Goal: Information Seeking & Learning: Find specific fact

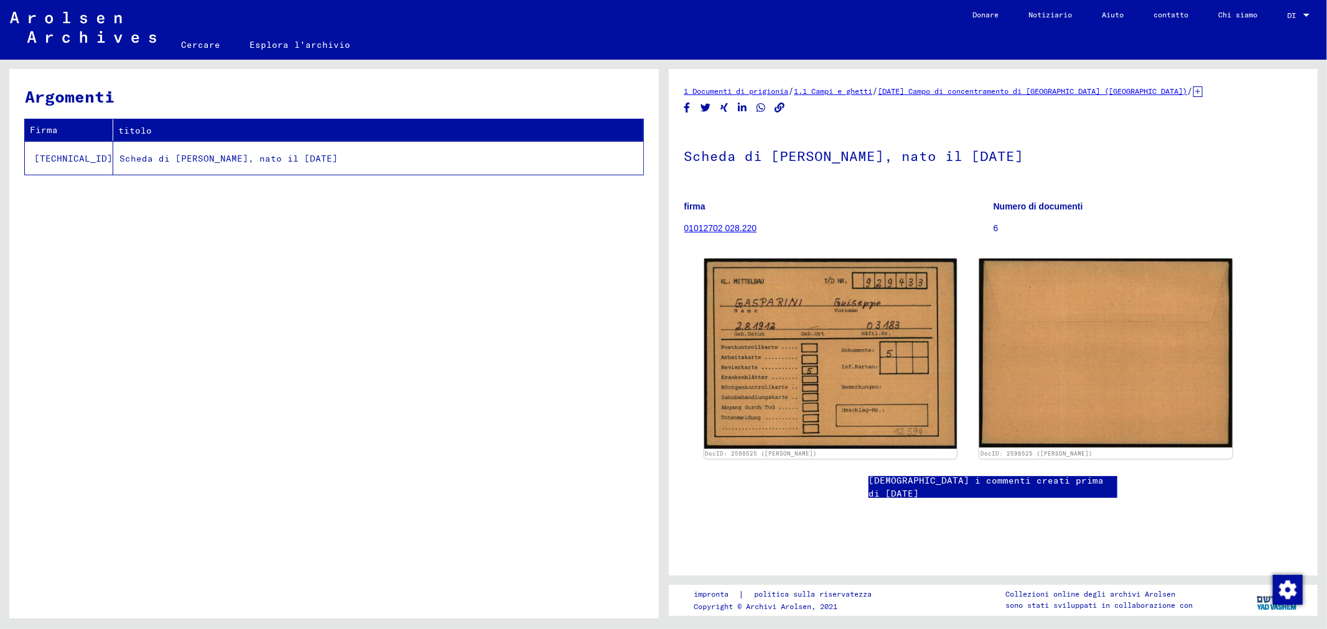
click at [202, 158] on font "Scheda di [PERSON_NAME], nato il [DATE]" at bounding box center [228, 158] width 218 height 11
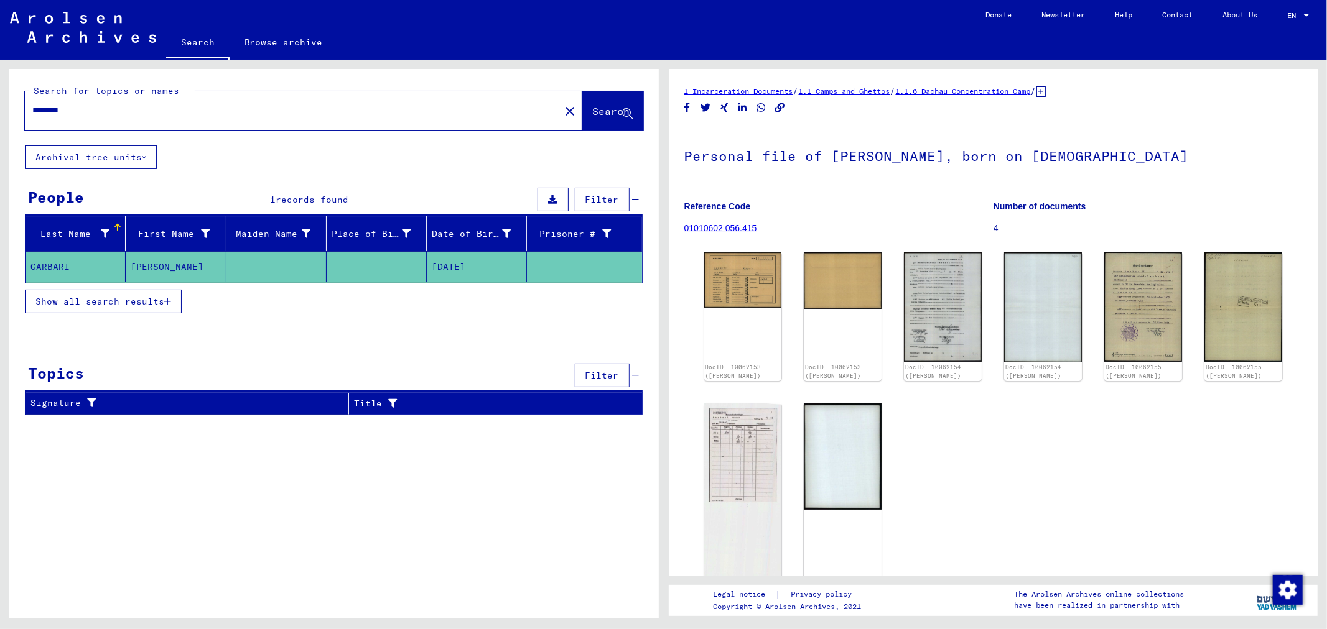
click at [179, 108] on input "********" at bounding box center [292, 110] width 520 height 13
type input "*"
click at [593, 110] on span "Search" at bounding box center [611, 111] width 37 height 12
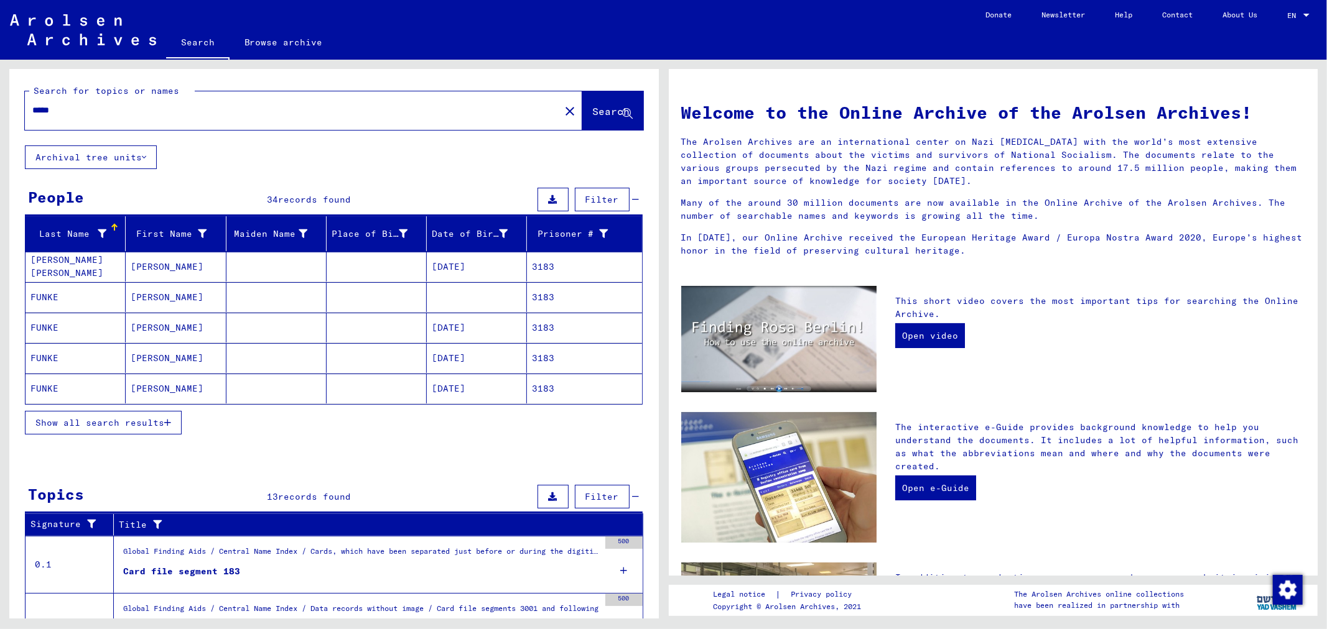
click at [166, 427] on icon "button" at bounding box center [167, 423] width 7 height 9
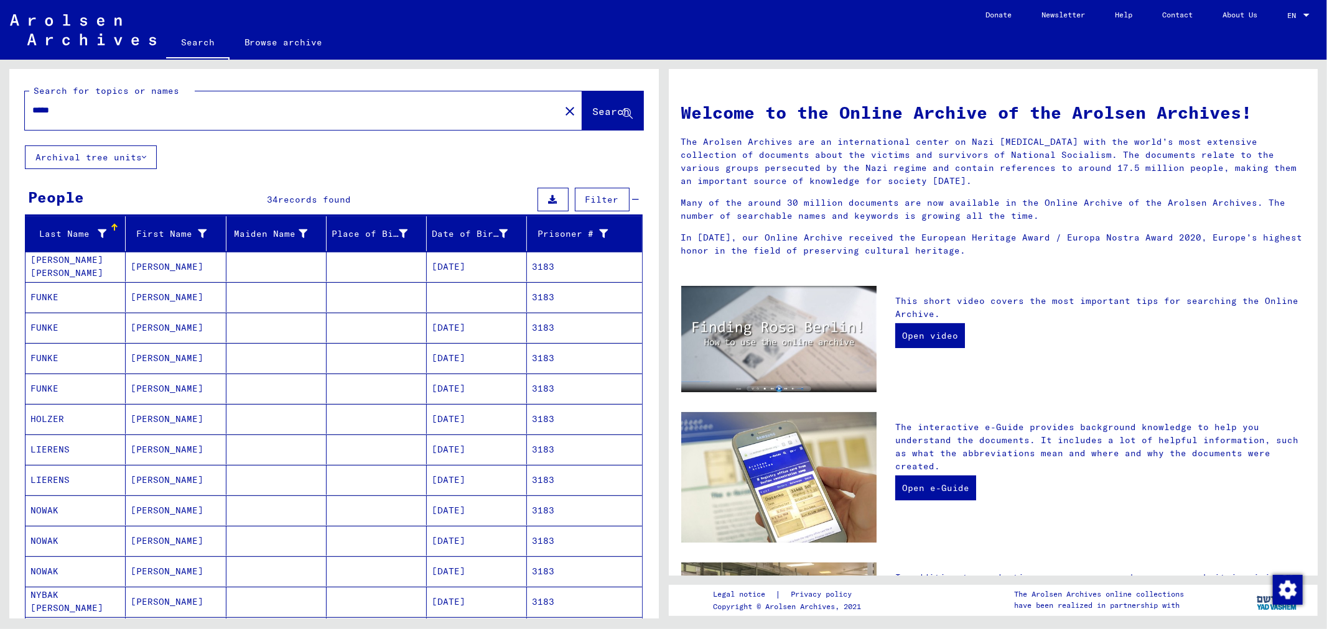
click at [141, 103] on div "*****" at bounding box center [285, 110] width 520 height 28
click at [133, 113] on input "*****" at bounding box center [288, 110] width 512 height 13
type input "*"
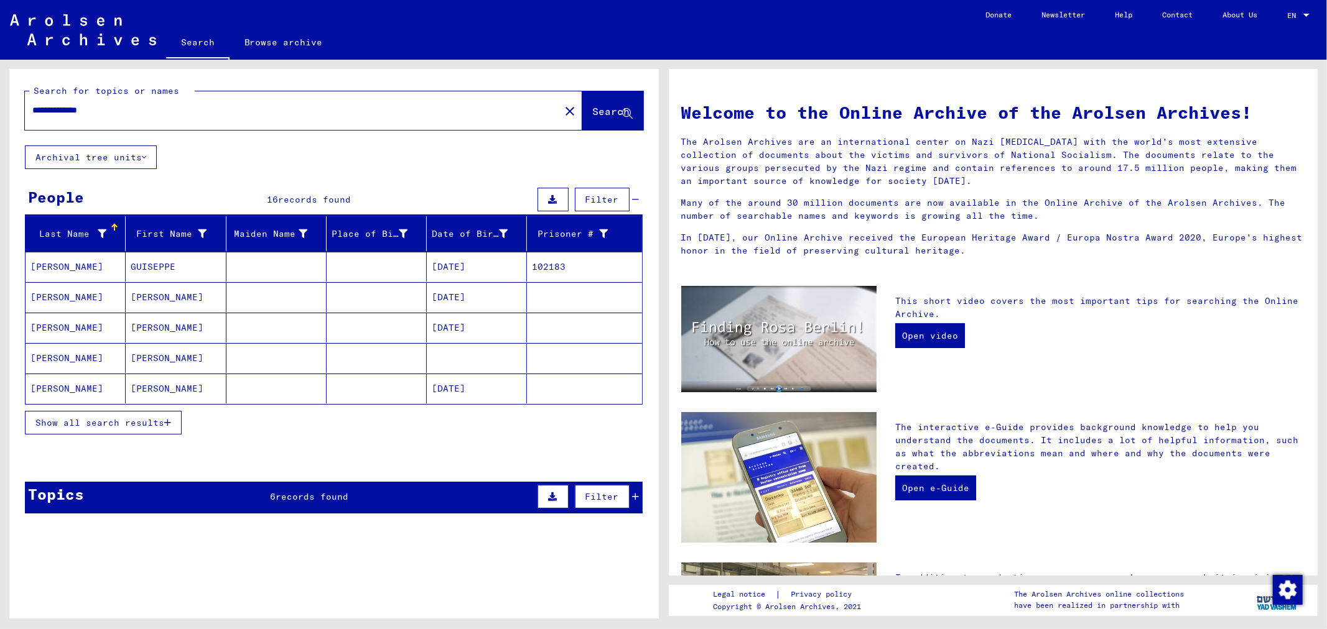
click at [536, 274] on mat-cell "102183" at bounding box center [584, 267] width 114 height 30
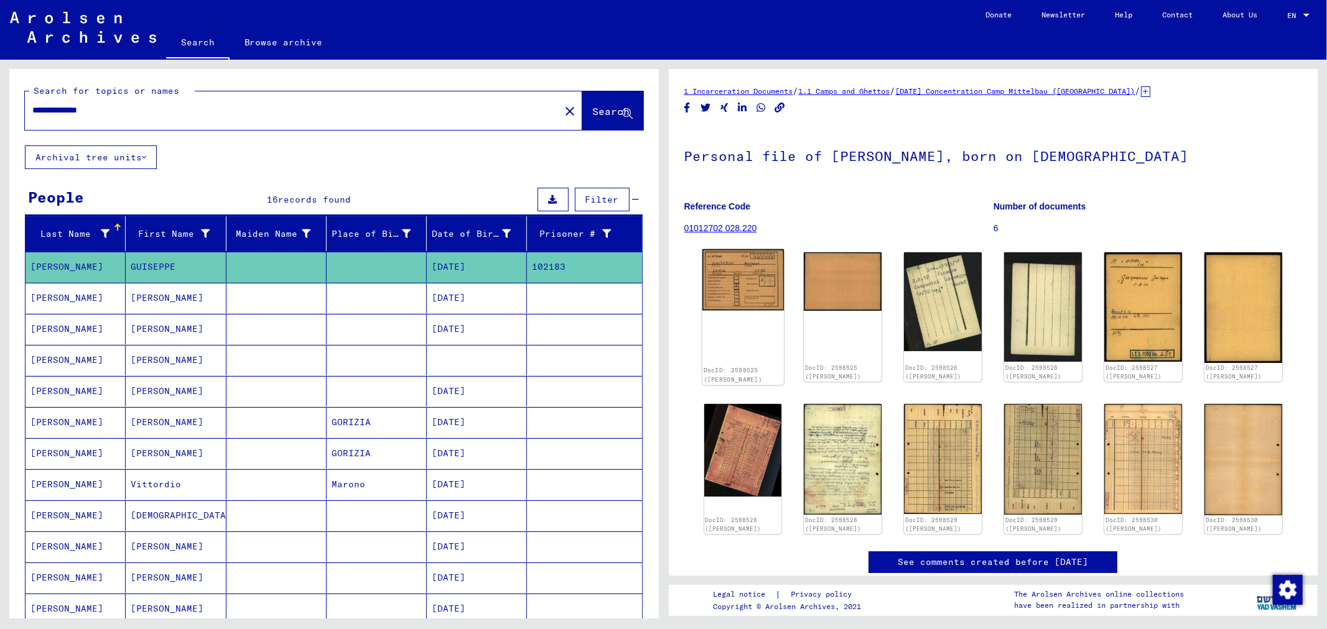
click at [746, 277] on img at bounding box center [742, 280] width 81 height 62
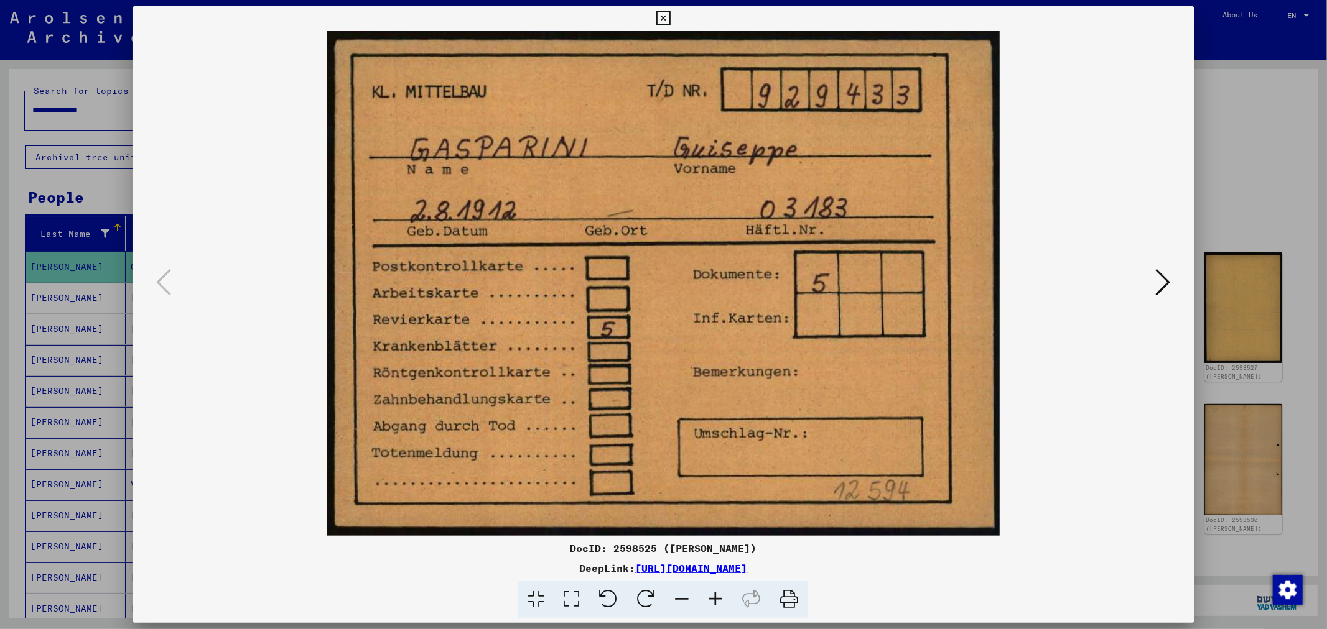
click at [1160, 287] on icon at bounding box center [1163, 282] width 15 height 30
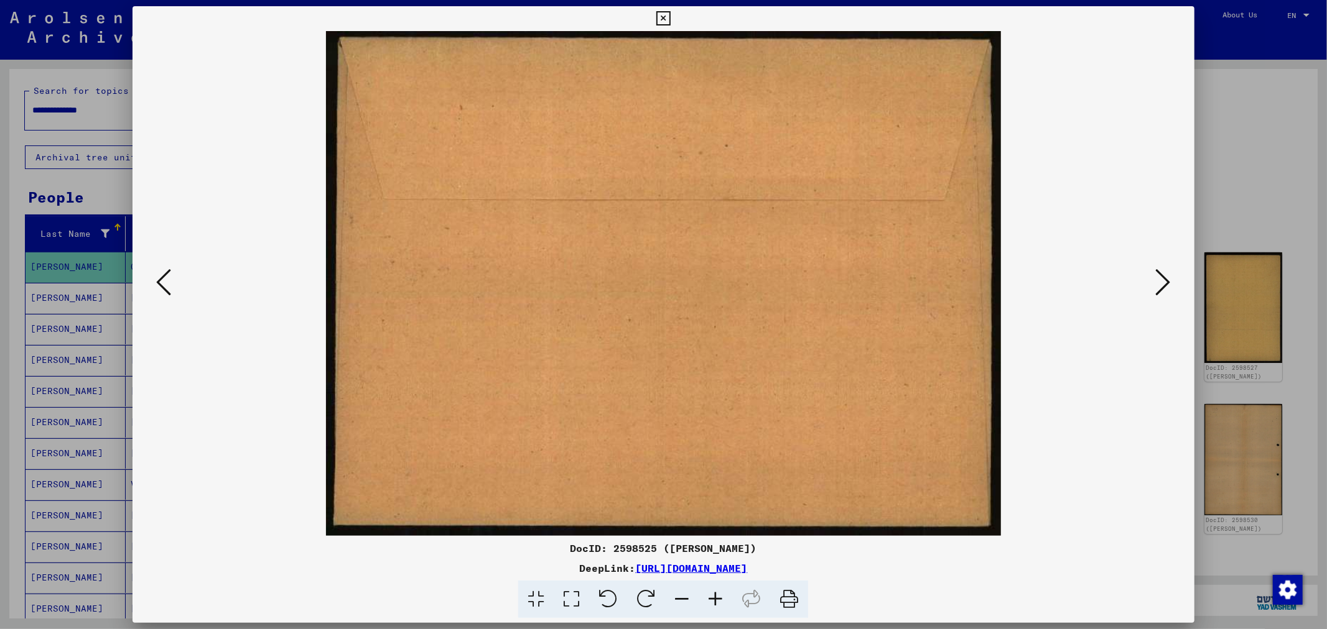
click at [1160, 287] on icon at bounding box center [1163, 282] width 15 height 30
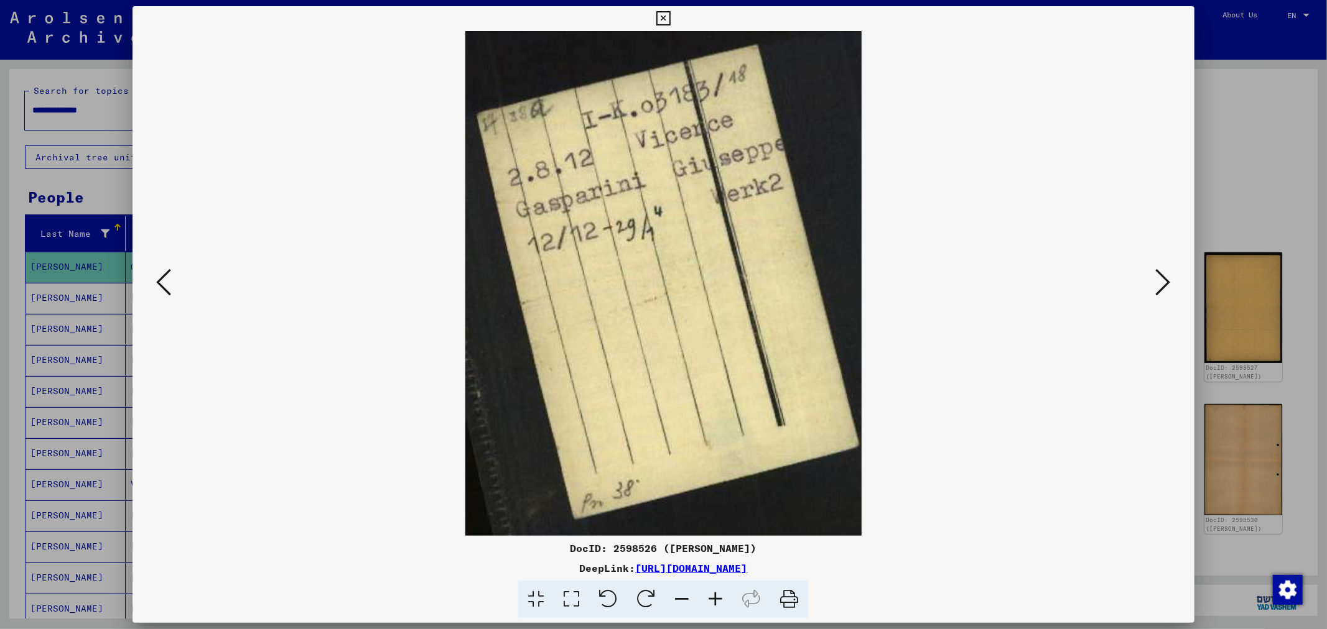
click at [1160, 287] on icon at bounding box center [1163, 282] width 15 height 30
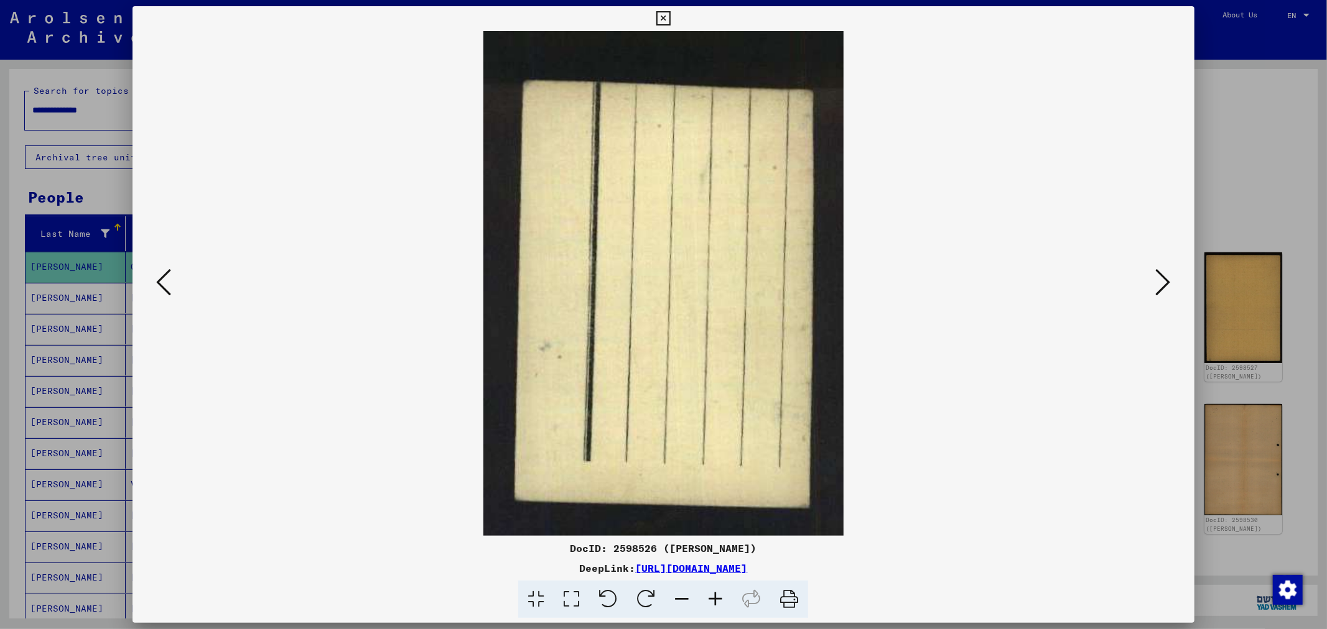
click at [1160, 287] on icon at bounding box center [1163, 282] width 15 height 30
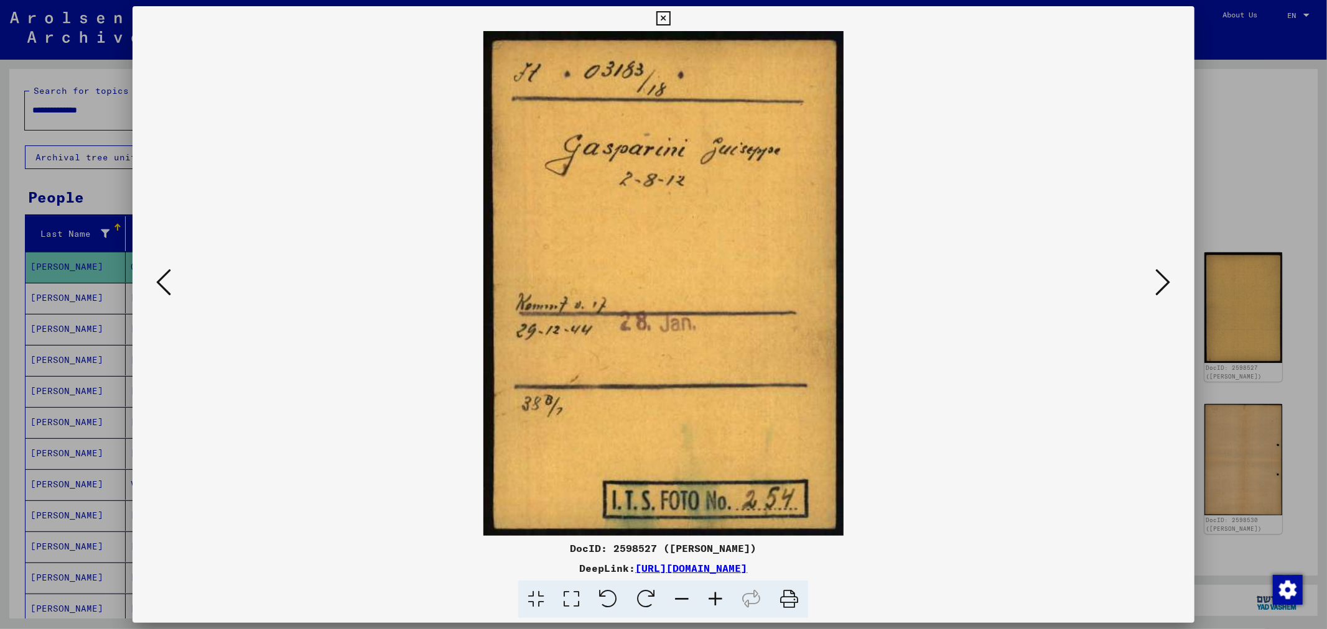
click at [1160, 287] on icon at bounding box center [1163, 282] width 15 height 30
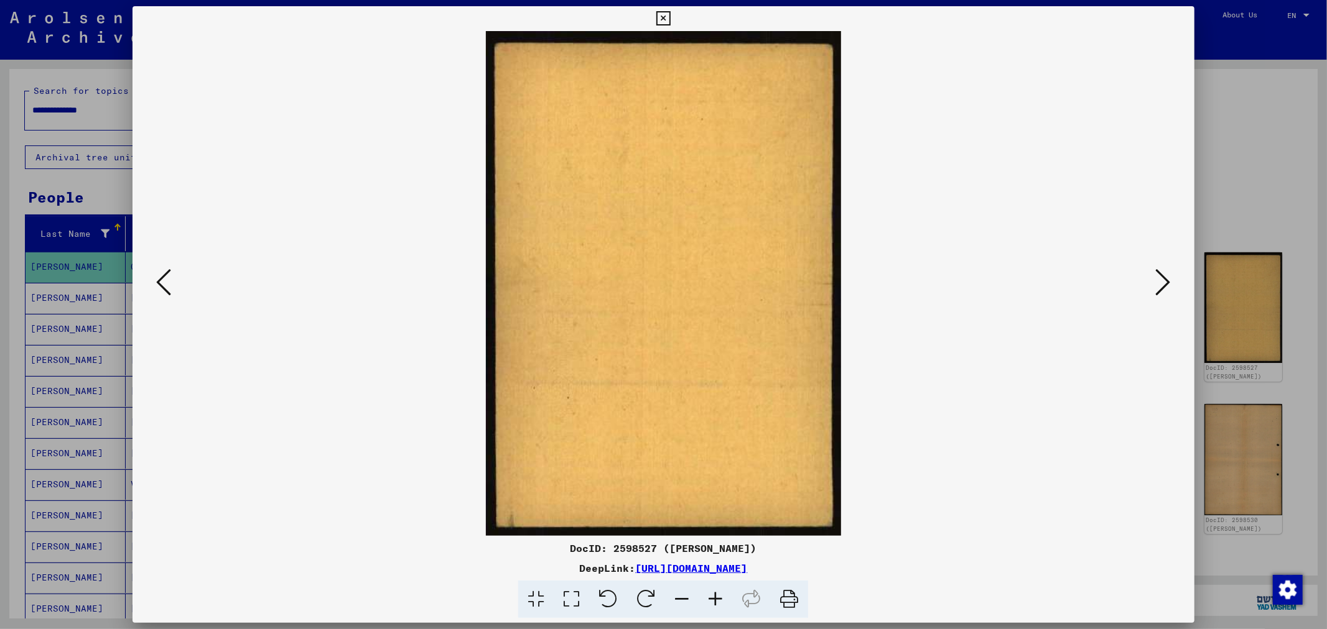
click at [1160, 287] on icon at bounding box center [1163, 282] width 15 height 30
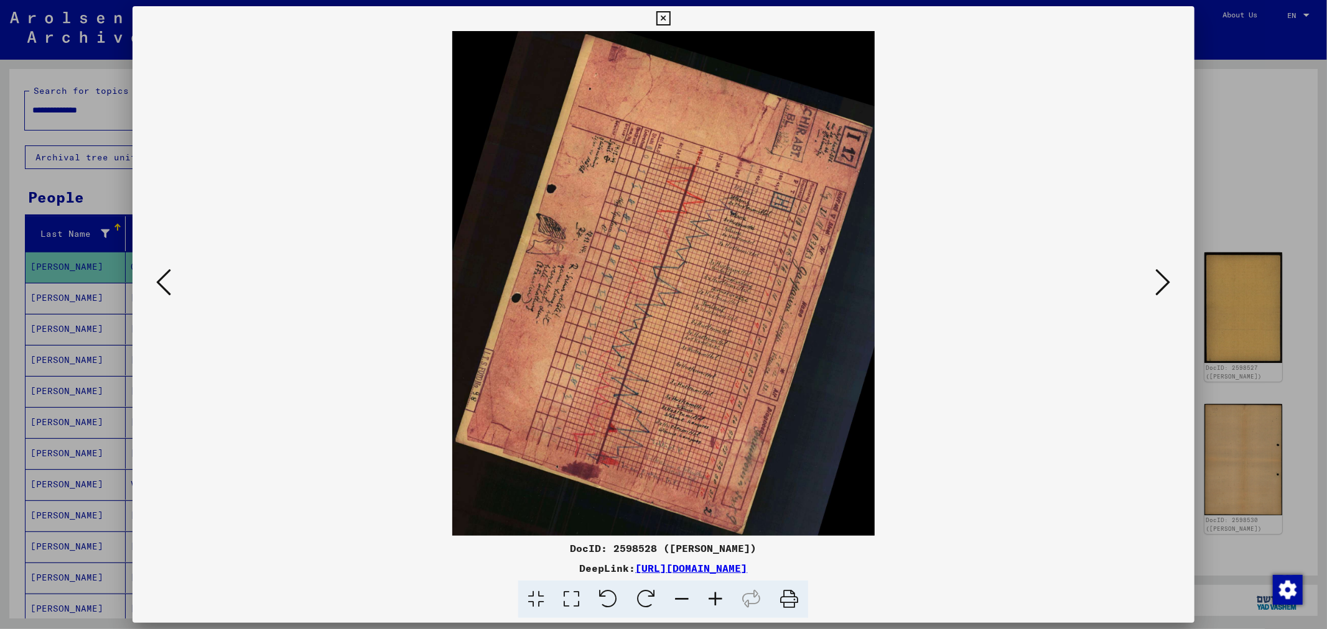
click at [1160, 287] on icon at bounding box center [1163, 282] width 15 height 30
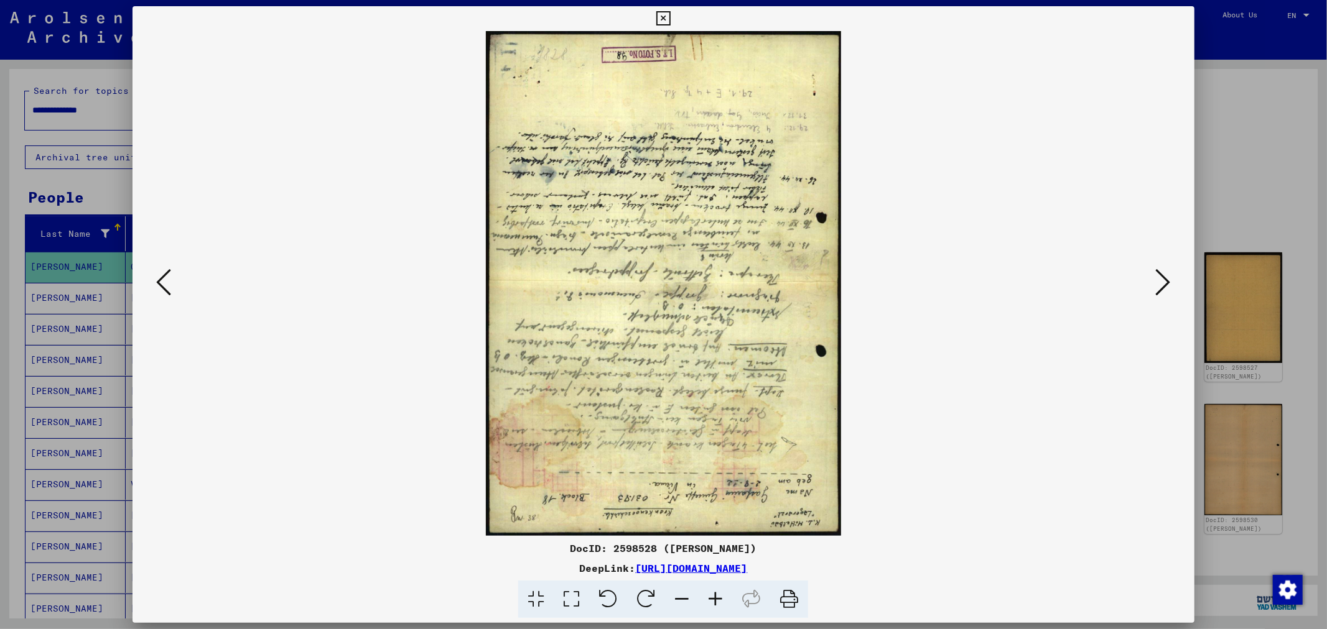
click at [1160, 287] on icon at bounding box center [1163, 282] width 15 height 30
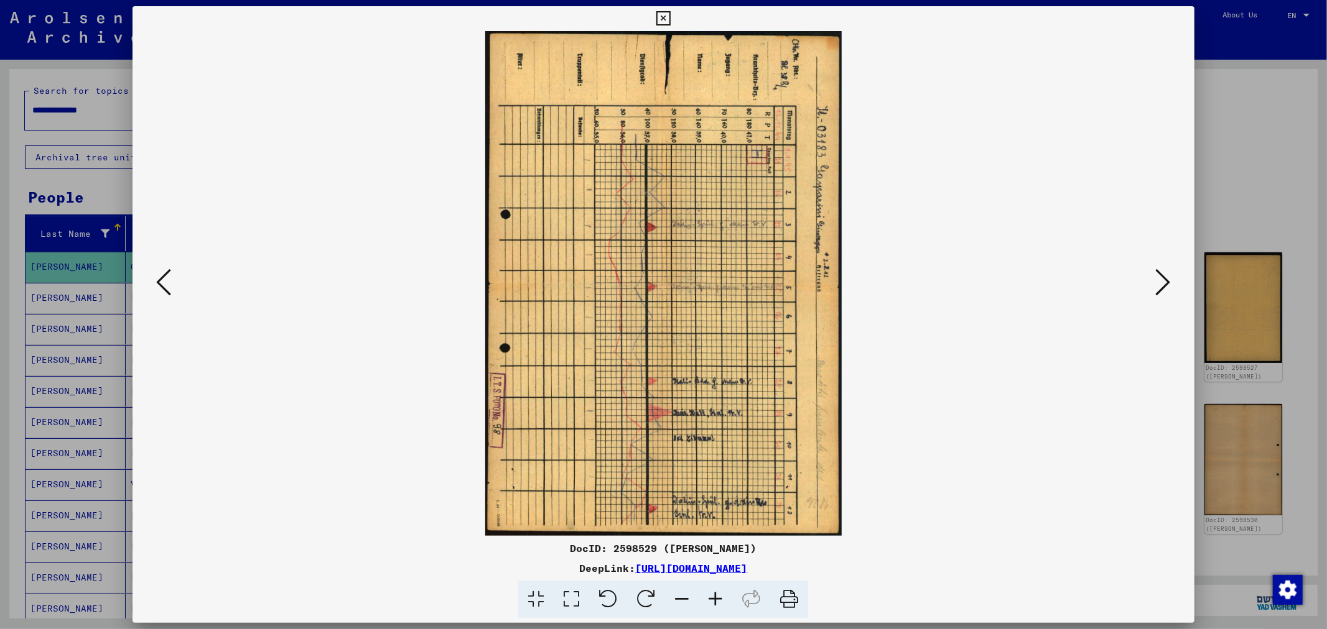
click at [1160, 287] on icon at bounding box center [1163, 282] width 15 height 30
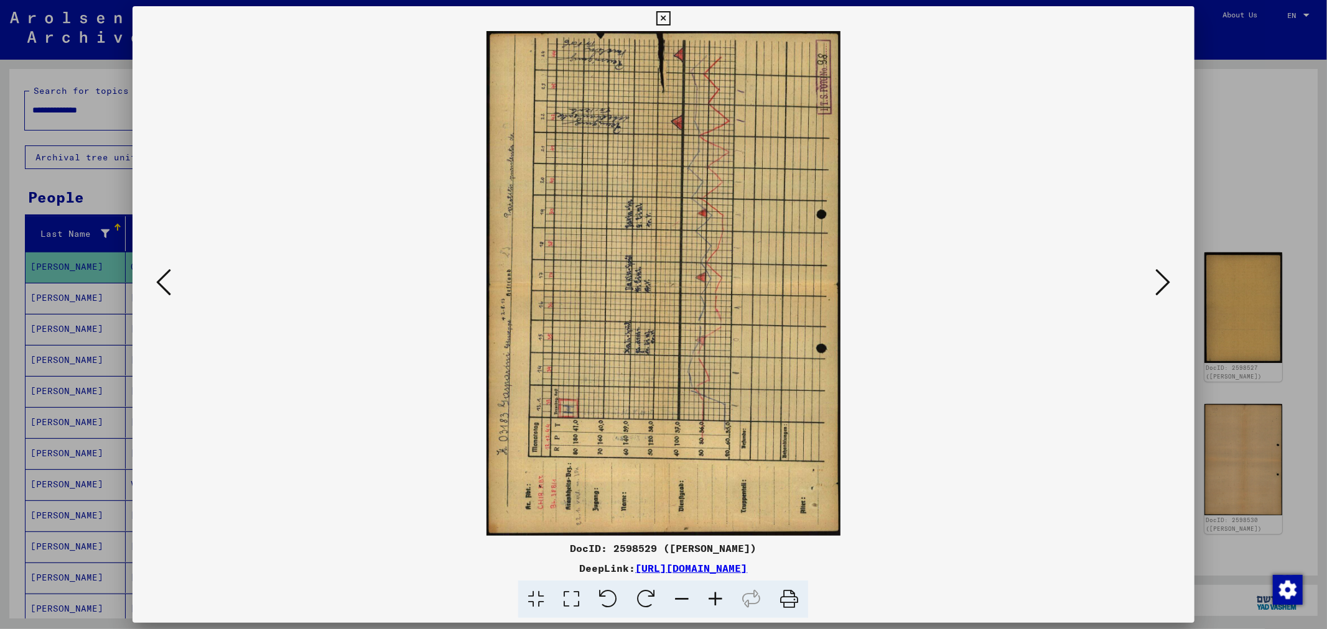
click at [1160, 287] on icon at bounding box center [1163, 282] width 15 height 30
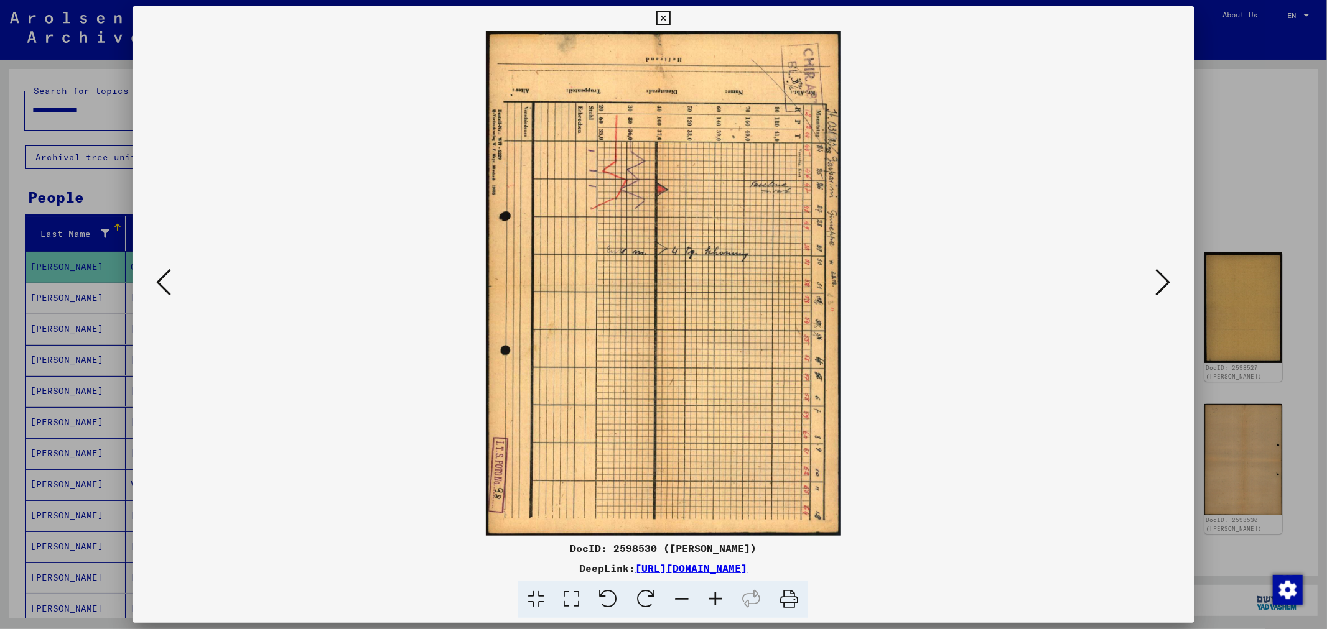
click at [1160, 287] on icon at bounding box center [1163, 282] width 15 height 30
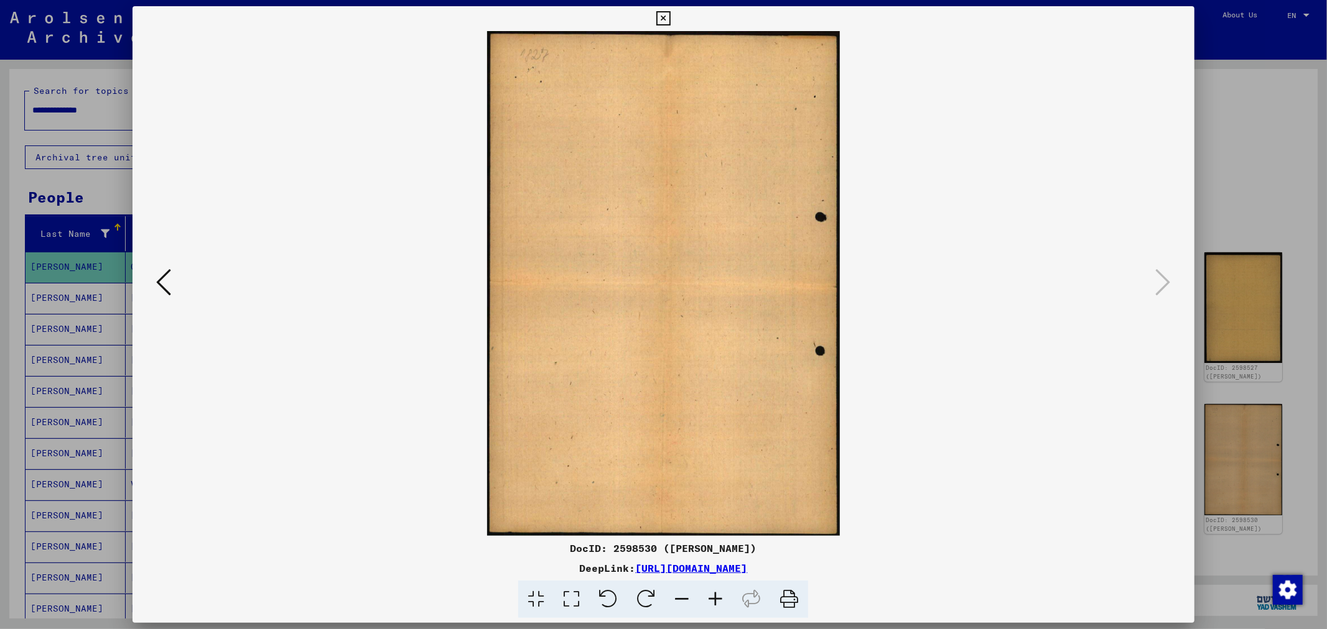
click at [1244, 140] on div at bounding box center [663, 314] width 1327 height 629
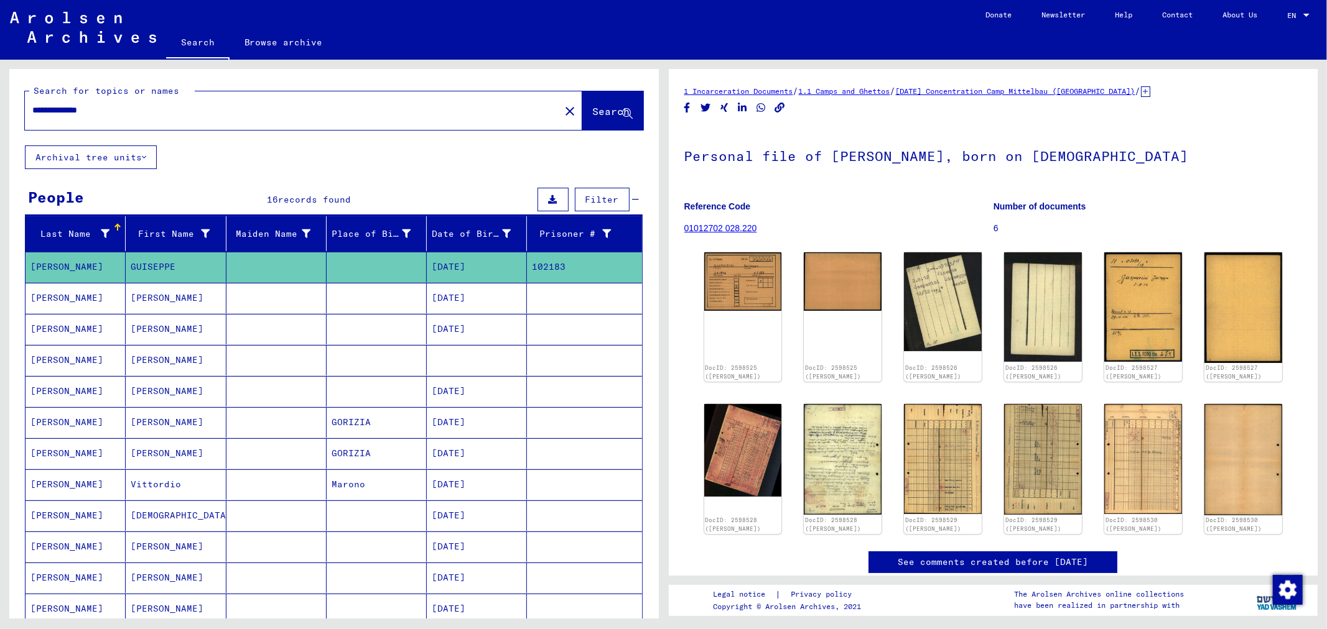
click at [164, 112] on input "**********" at bounding box center [292, 110] width 520 height 13
type input "*"
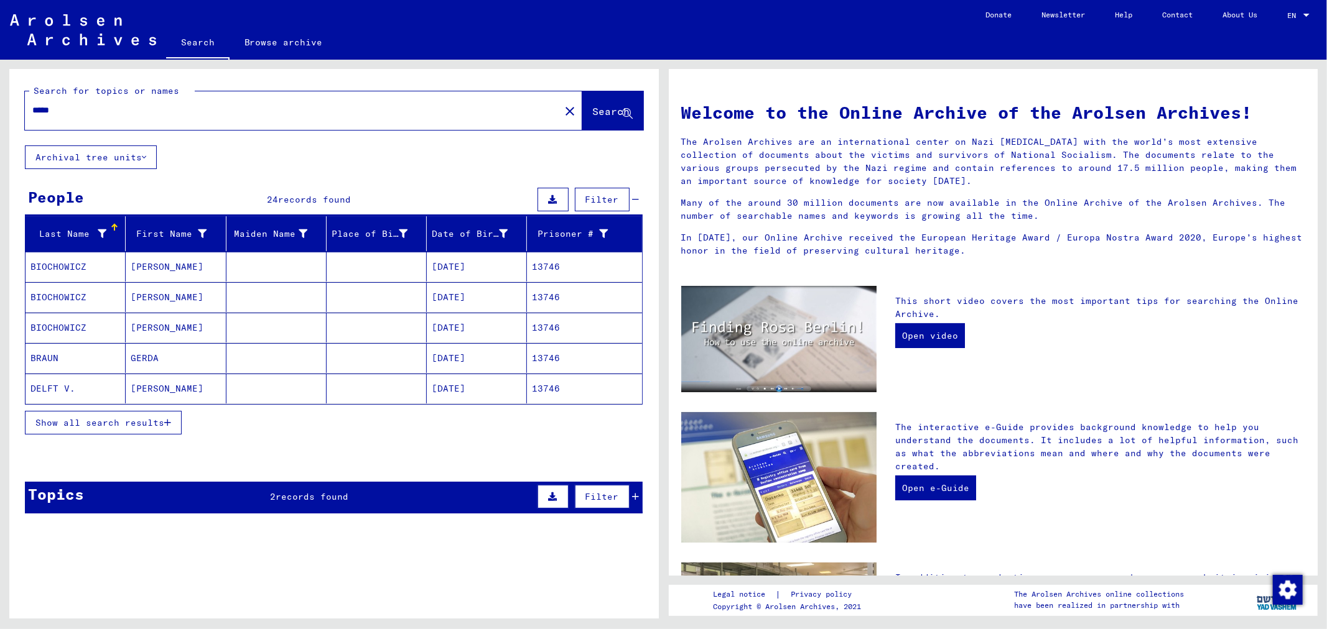
click at [170, 424] on icon "button" at bounding box center [167, 423] width 7 height 9
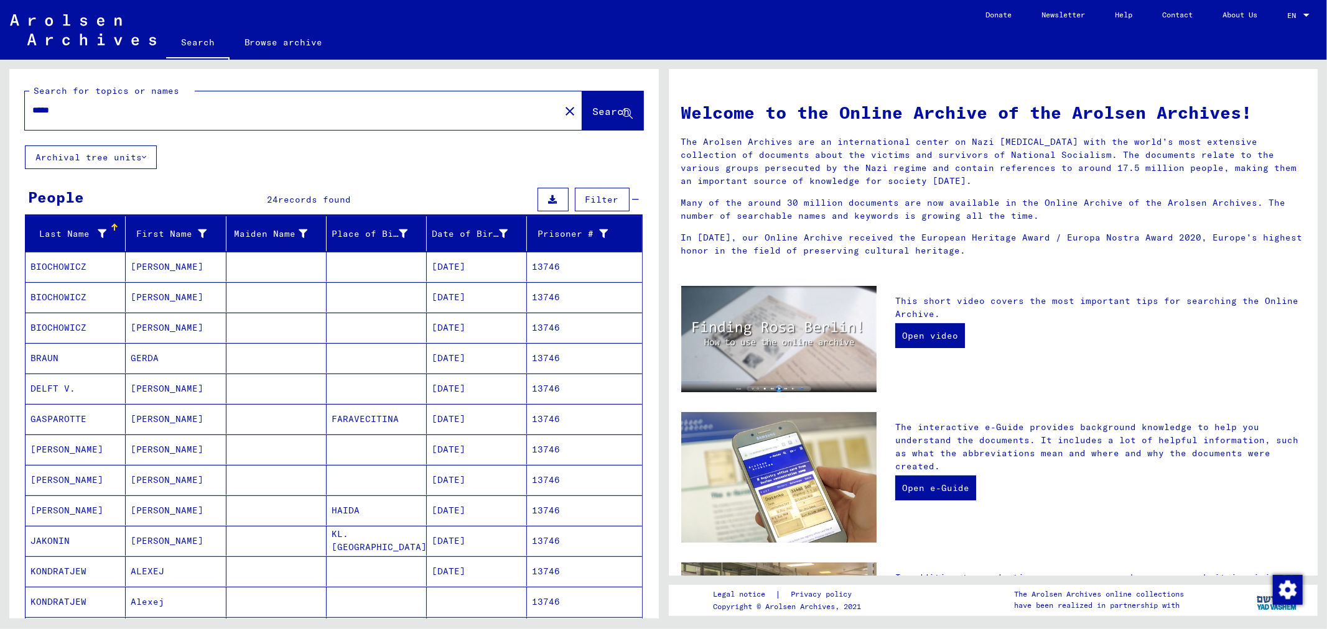
click at [537, 421] on mat-cell "13746" at bounding box center [584, 419] width 114 height 30
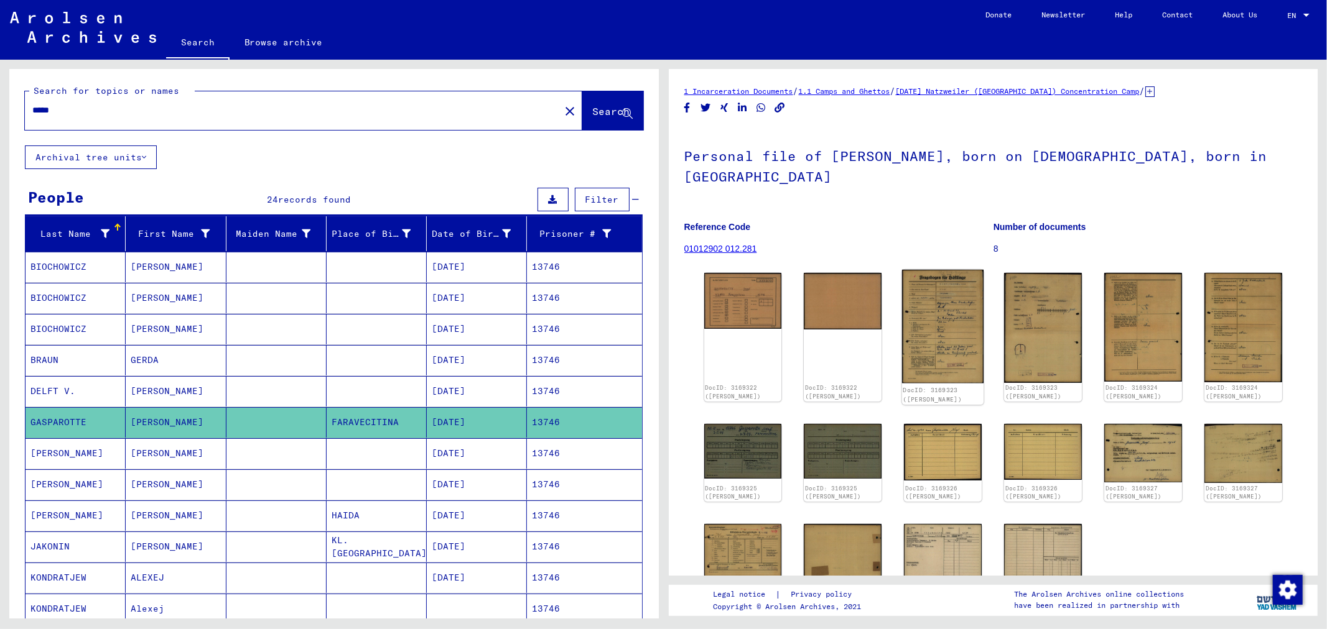
click at [942, 320] on img at bounding box center [942, 327] width 81 height 114
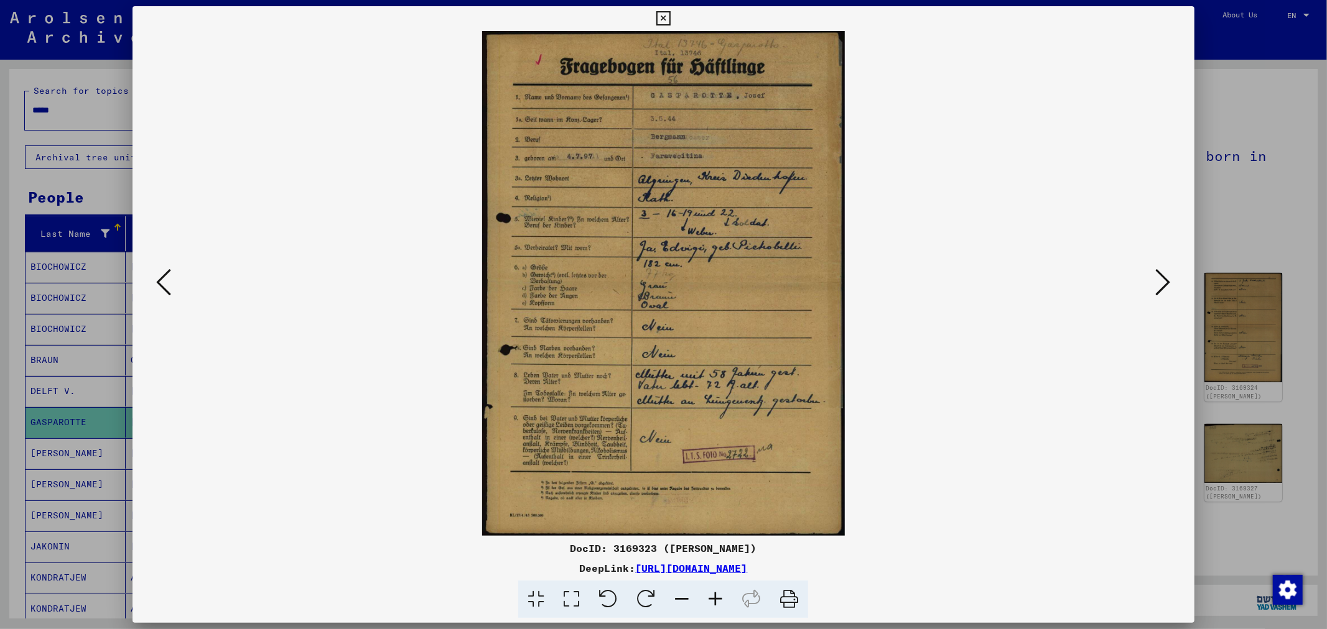
click at [1161, 283] on icon at bounding box center [1163, 282] width 15 height 30
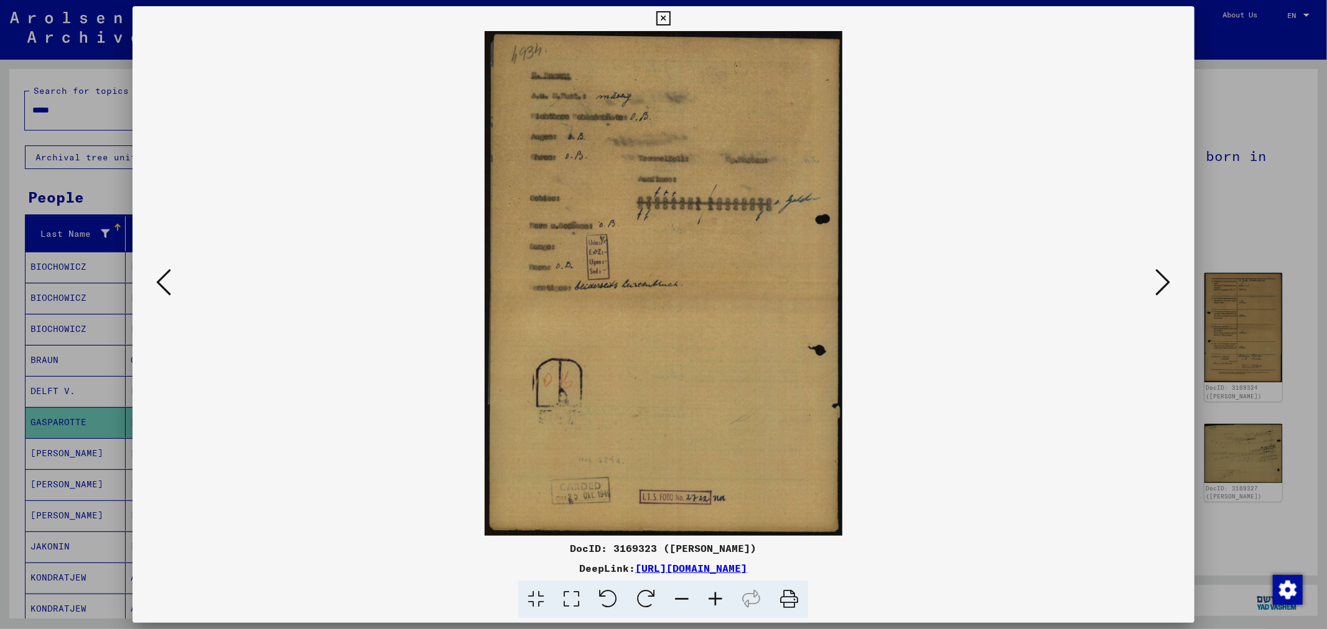
click at [1161, 283] on icon at bounding box center [1163, 282] width 15 height 30
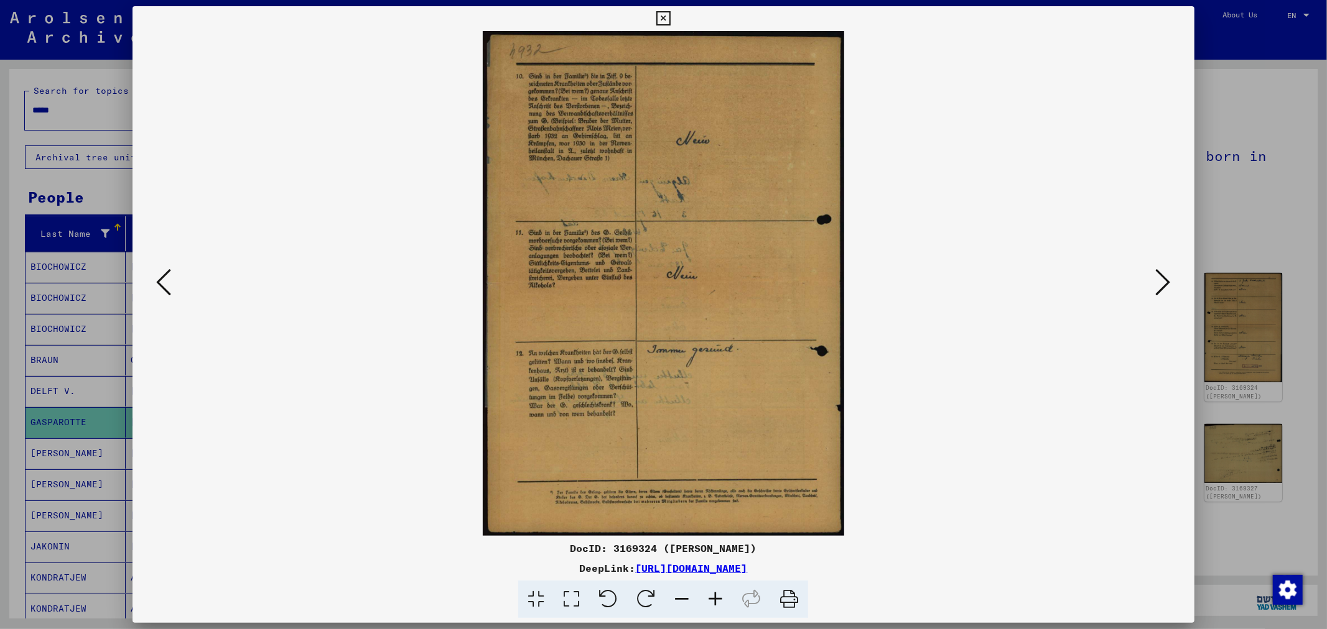
click at [1161, 283] on icon at bounding box center [1163, 282] width 15 height 30
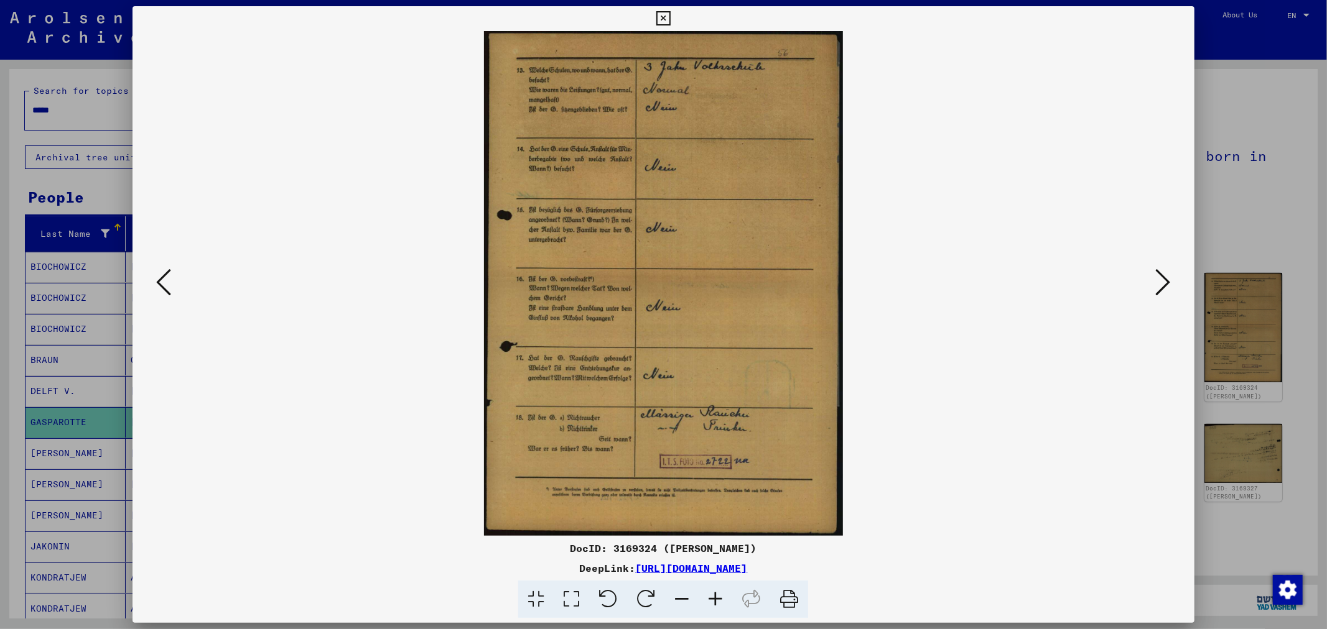
click at [1161, 283] on icon at bounding box center [1163, 282] width 15 height 30
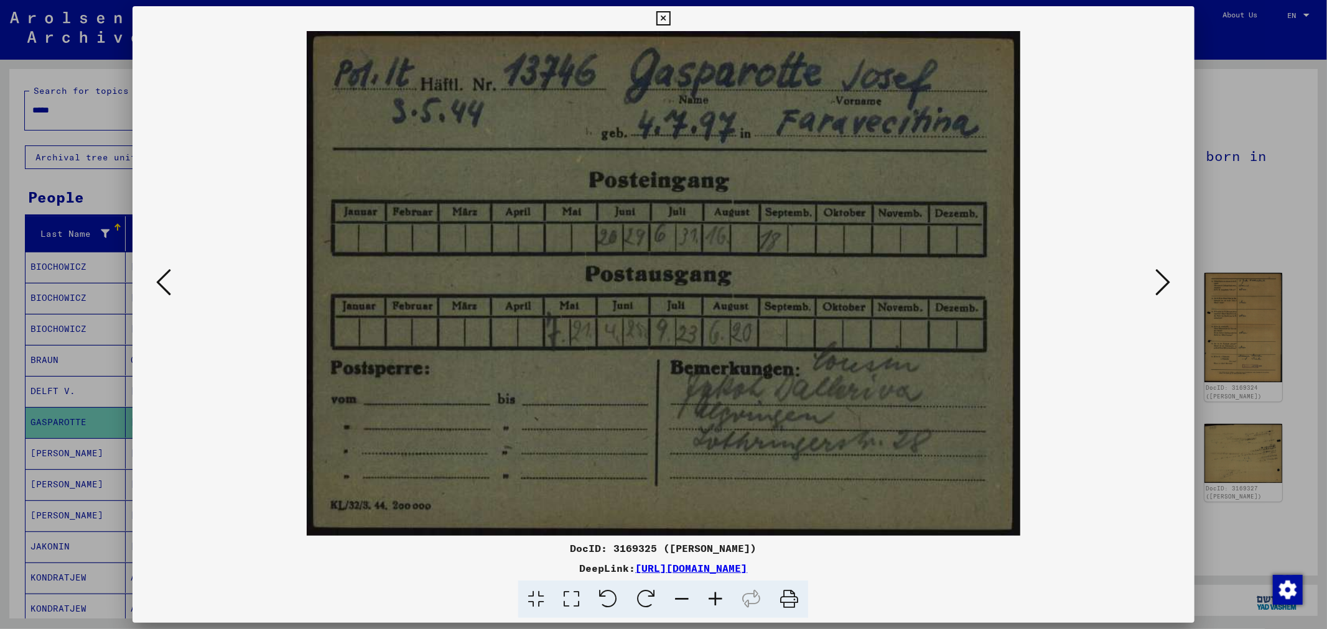
click at [1161, 283] on icon at bounding box center [1163, 282] width 15 height 30
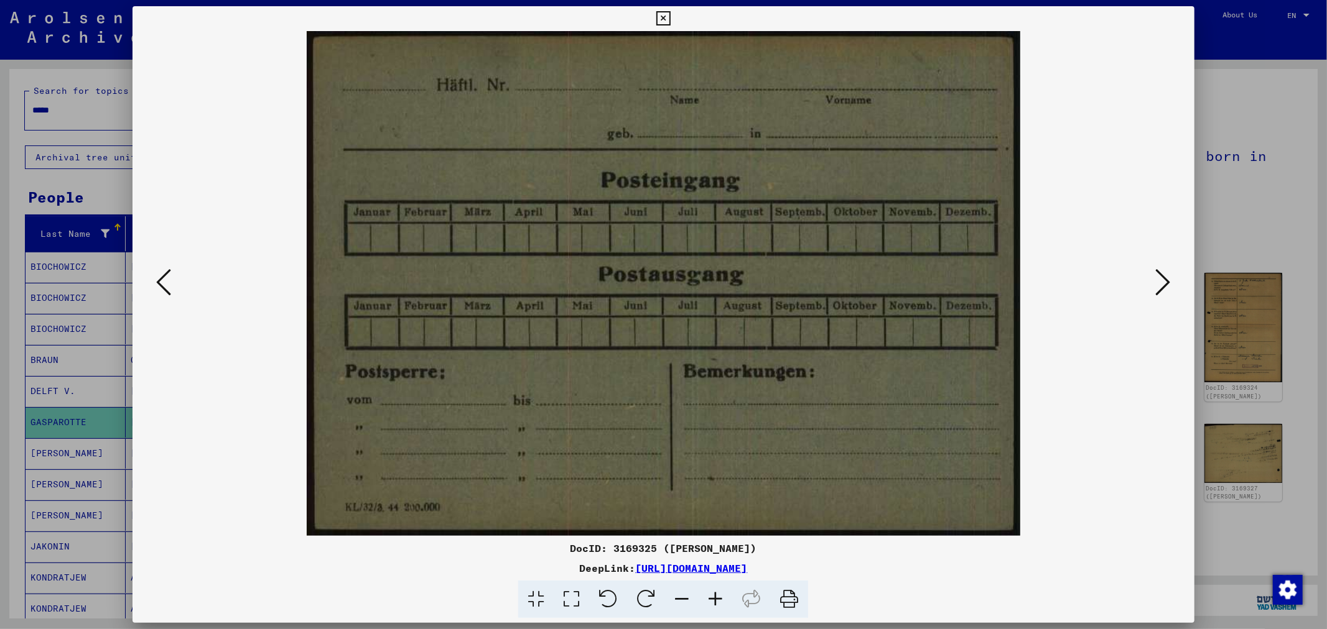
click at [164, 286] on icon at bounding box center [163, 282] width 15 height 30
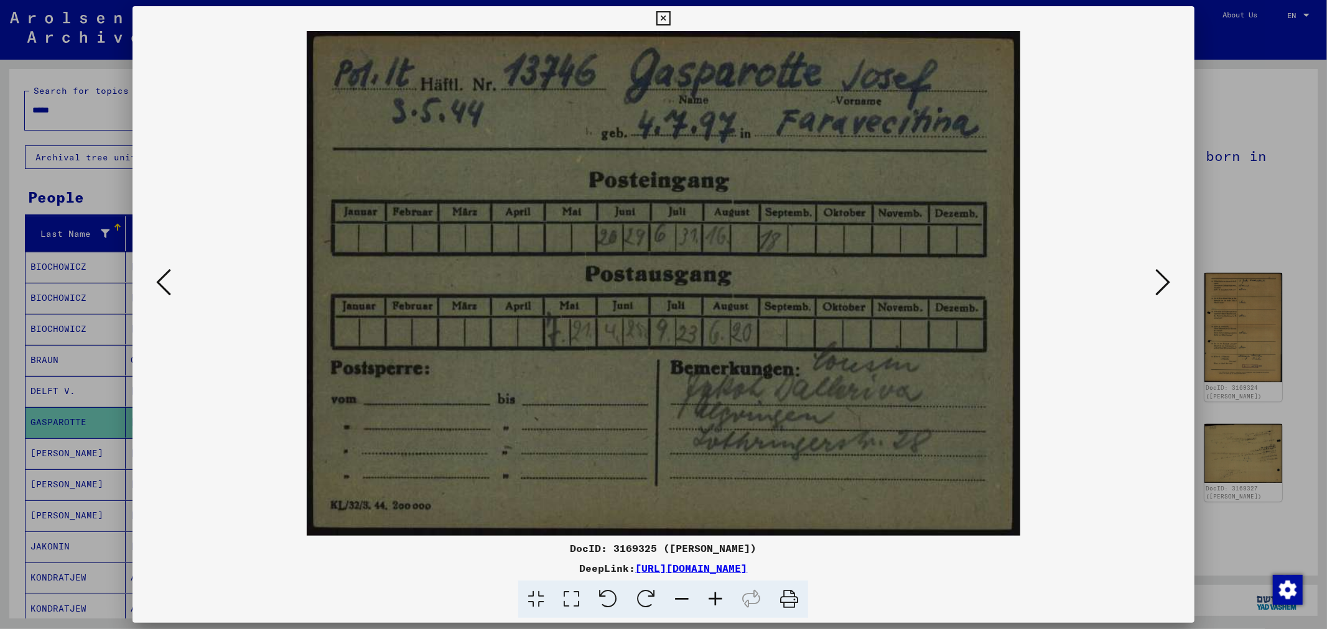
click at [570, 599] on icon at bounding box center [571, 600] width 35 height 38
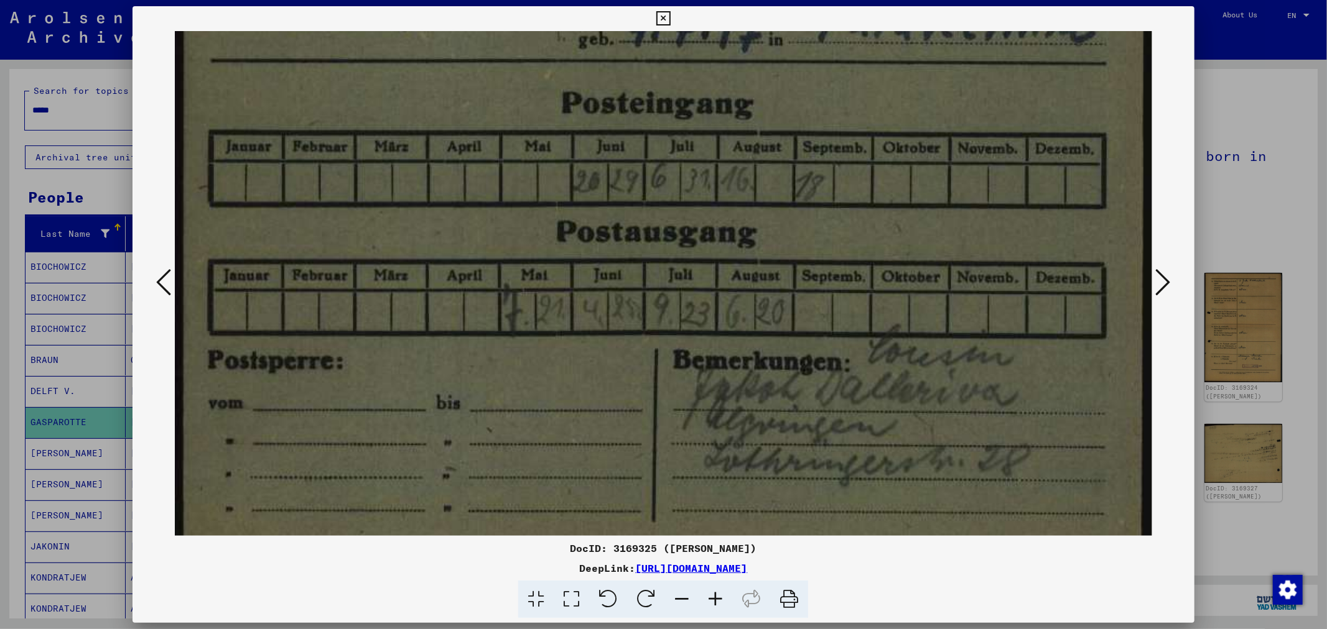
scroll to position [187, 0]
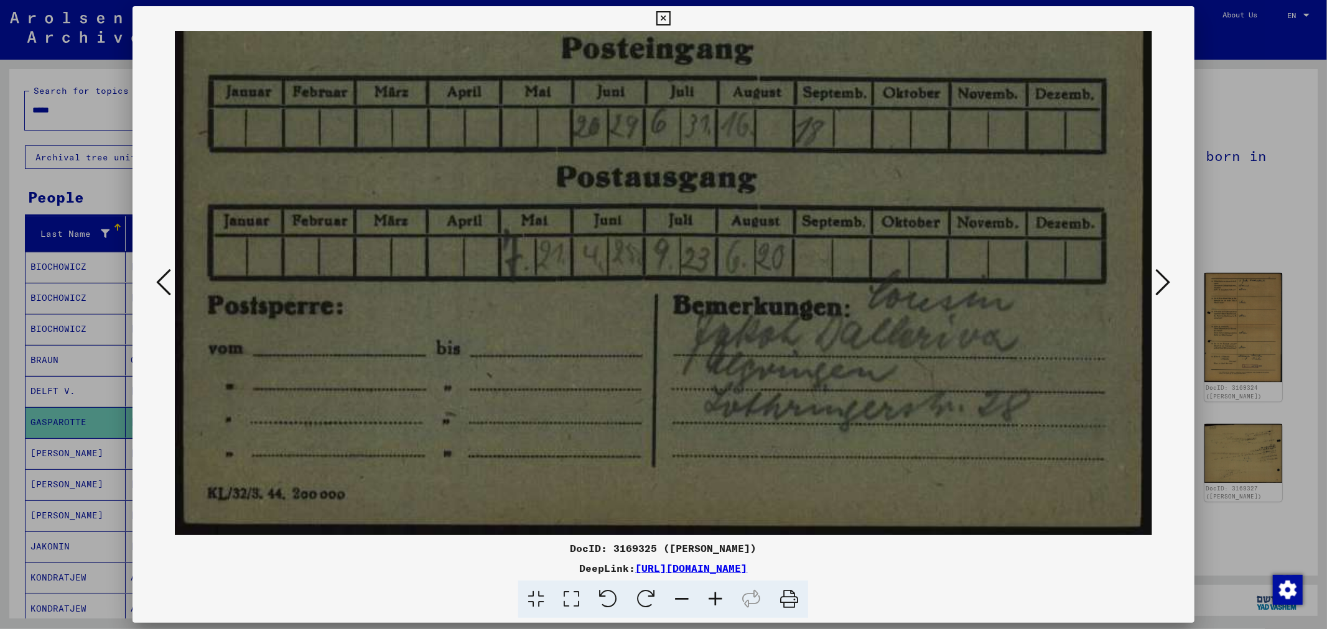
drag, startPoint x: 782, startPoint y: 483, endPoint x: 593, endPoint y: 224, distance: 320.5
click at [593, 224] on img at bounding box center [663, 191] width 976 height 692
click at [712, 597] on icon at bounding box center [715, 600] width 34 height 38
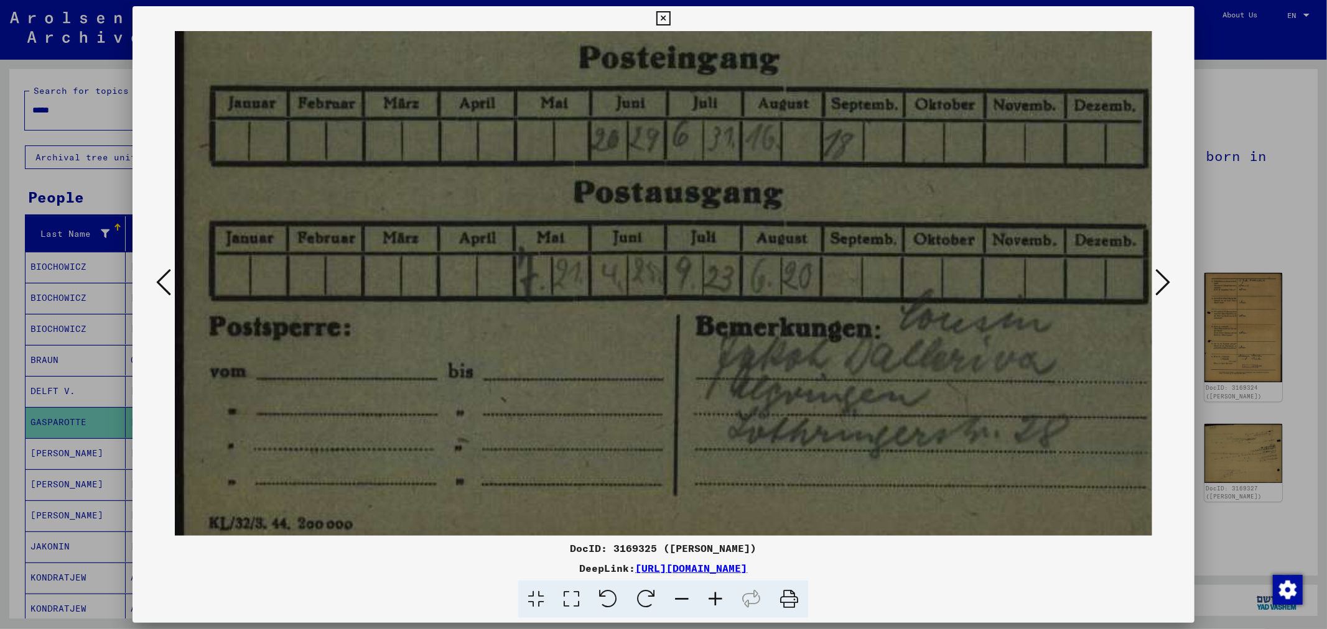
click at [1270, 125] on div at bounding box center [663, 314] width 1327 height 629
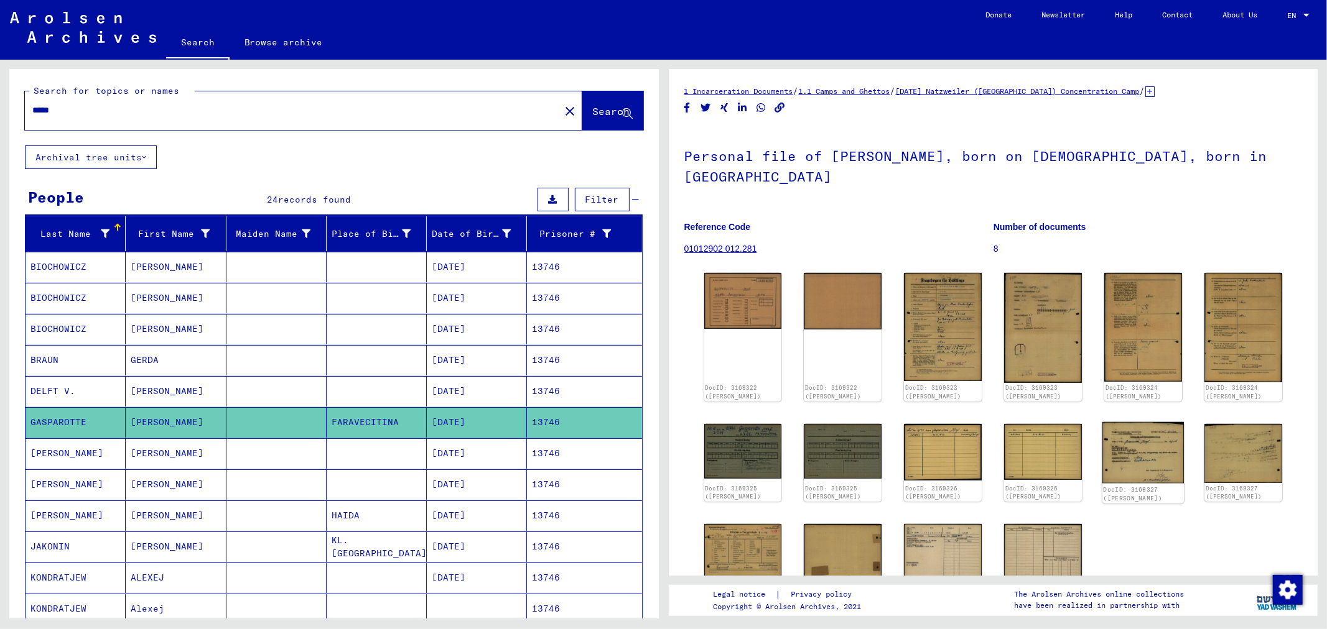
click at [1126, 450] on img at bounding box center [1142, 453] width 81 height 62
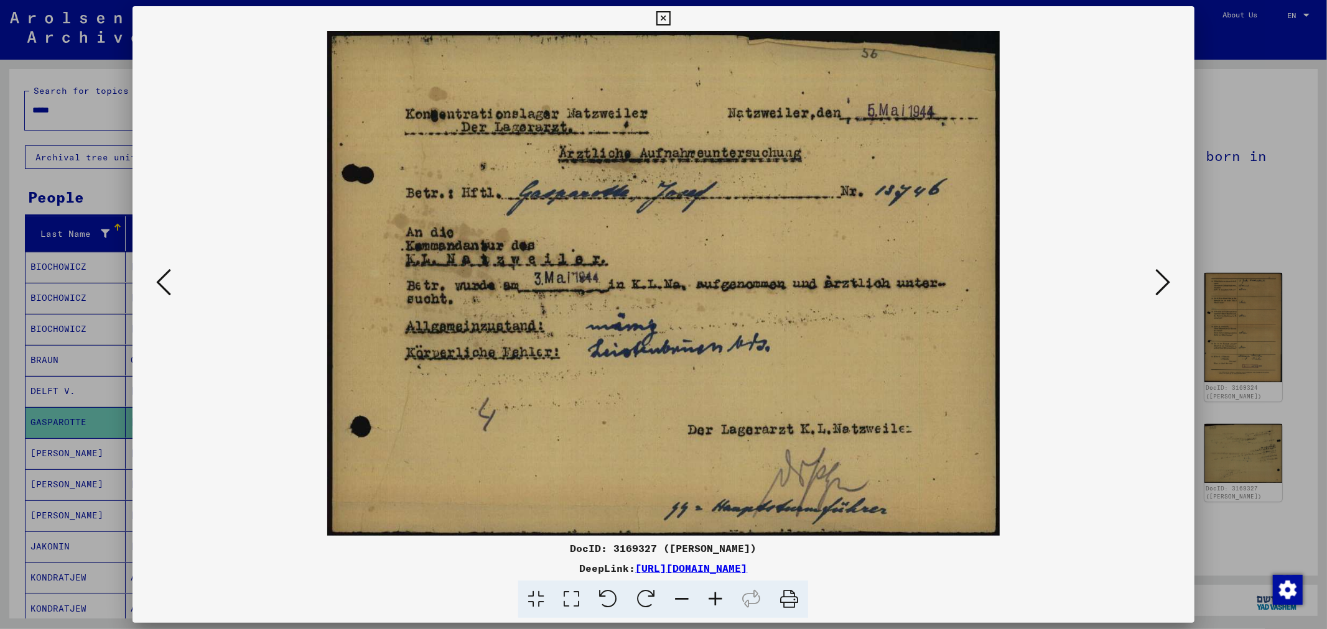
click at [1159, 288] on icon at bounding box center [1163, 282] width 15 height 30
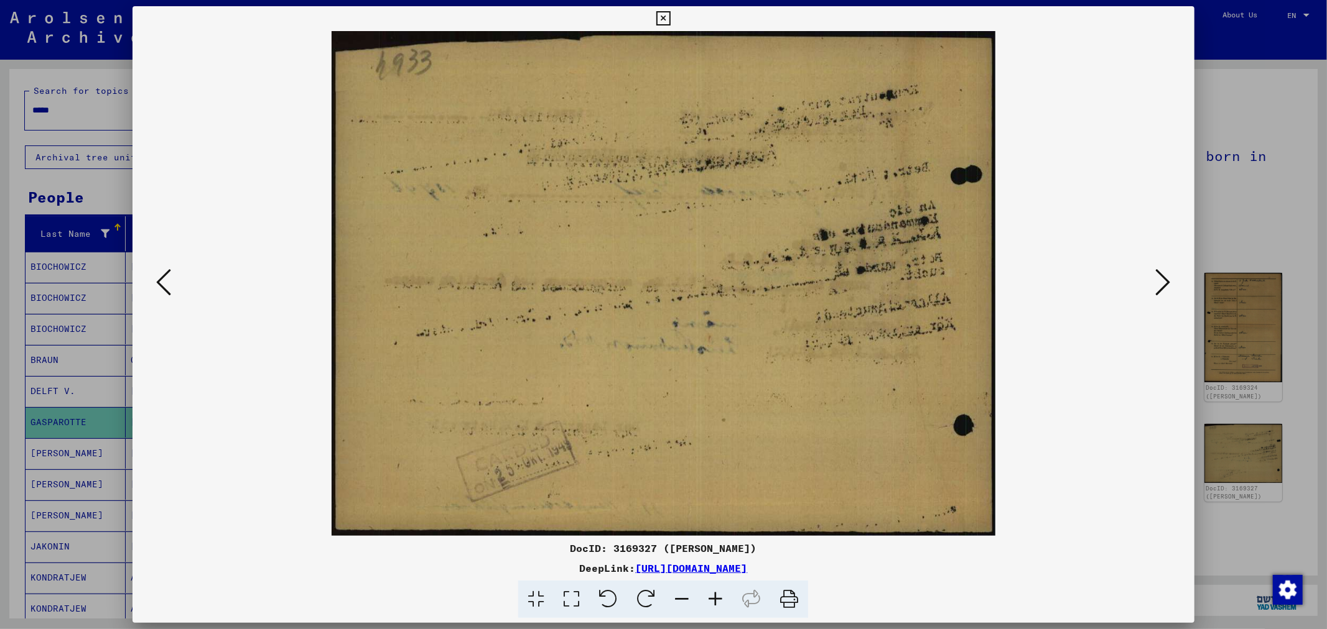
click at [1159, 288] on icon at bounding box center [1163, 282] width 15 height 30
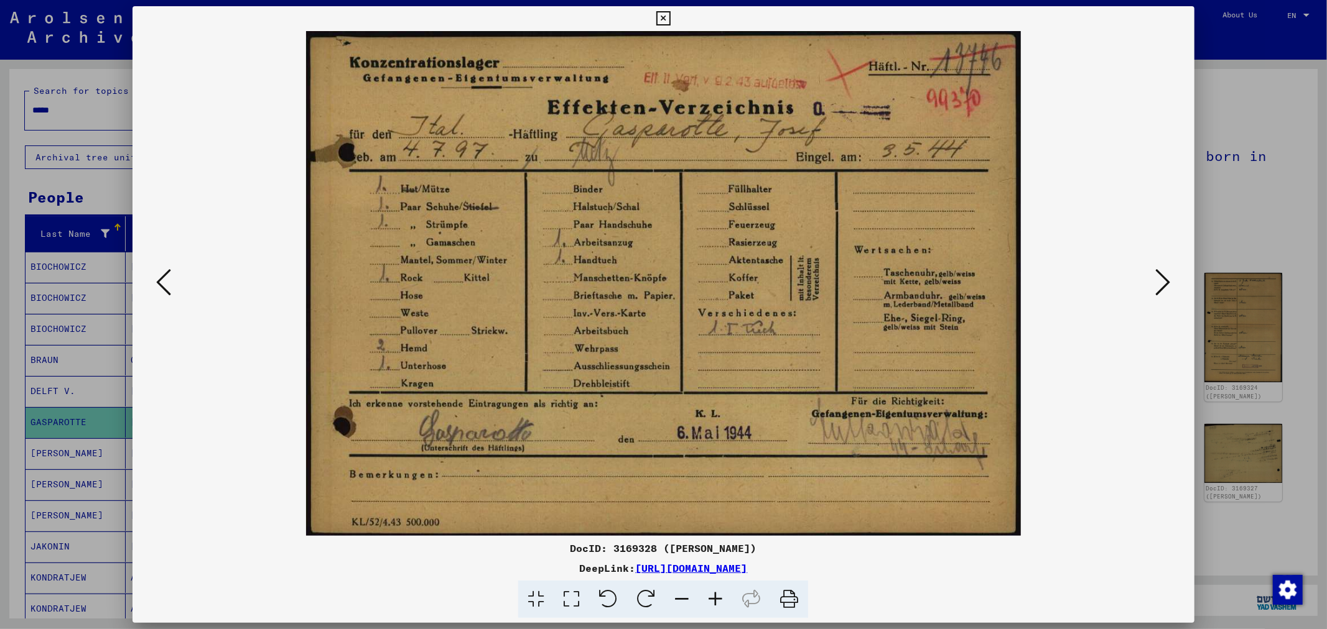
click at [1159, 288] on icon at bounding box center [1163, 282] width 15 height 30
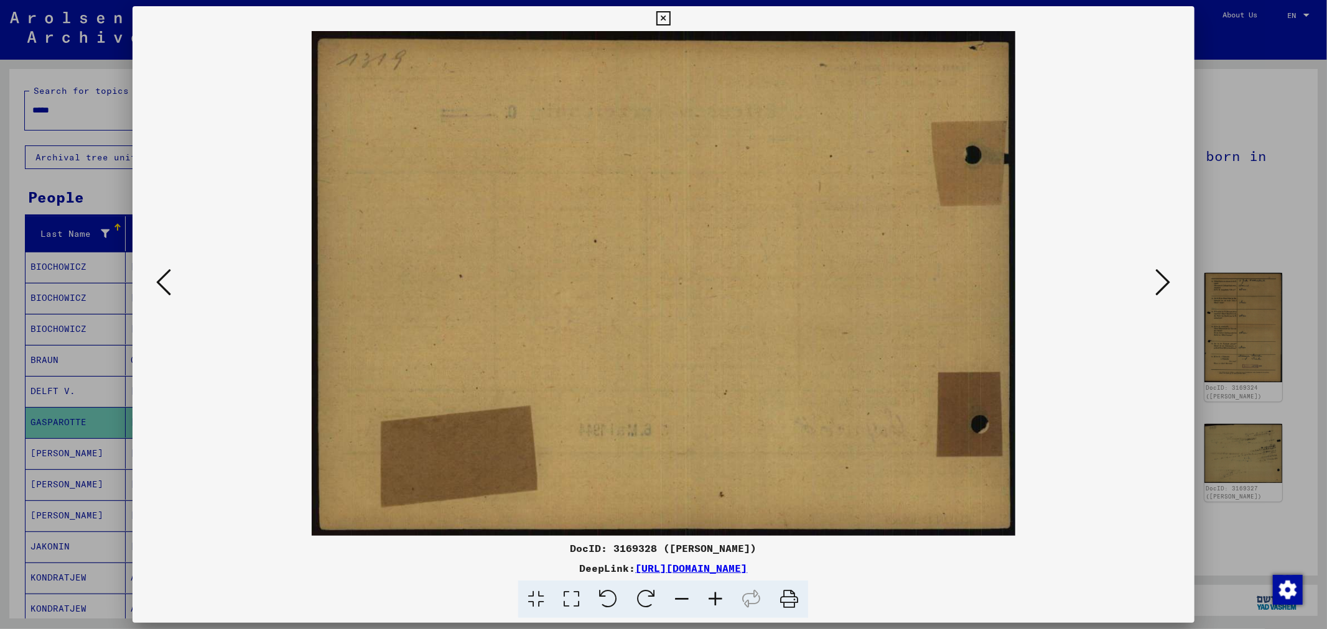
click at [1159, 288] on icon at bounding box center [1163, 282] width 15 height 30
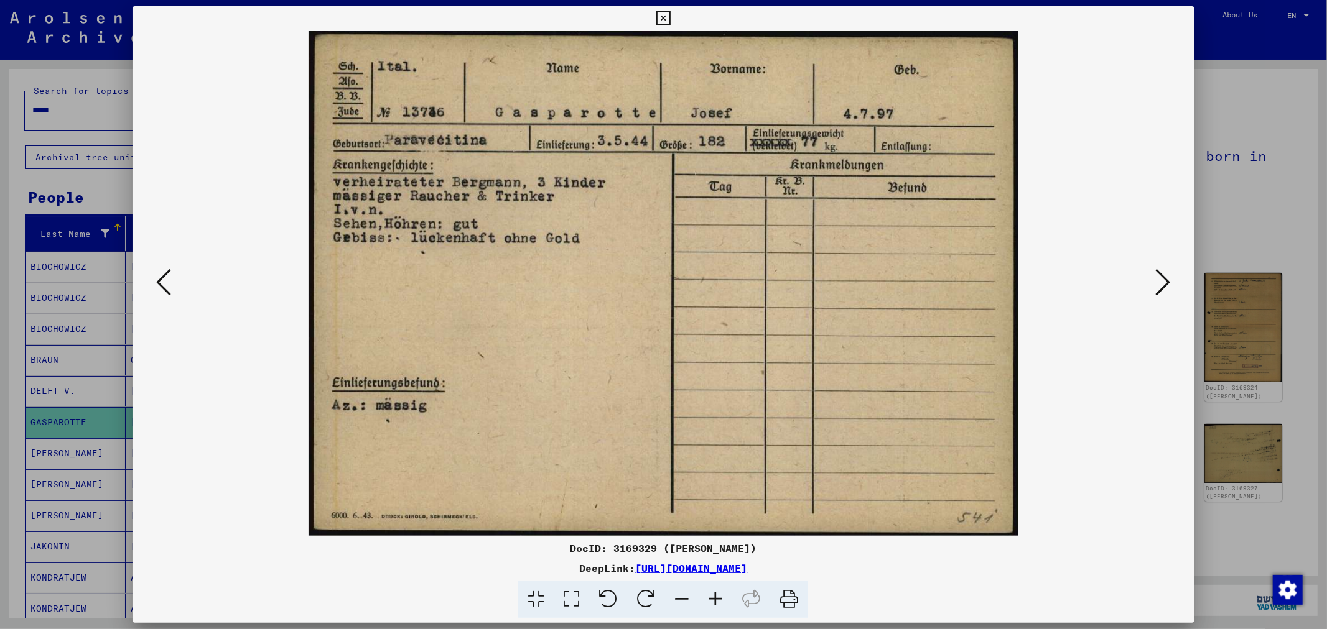
click at [1253, 232] on div at bounding box center [663, 314] width 1327 height 629
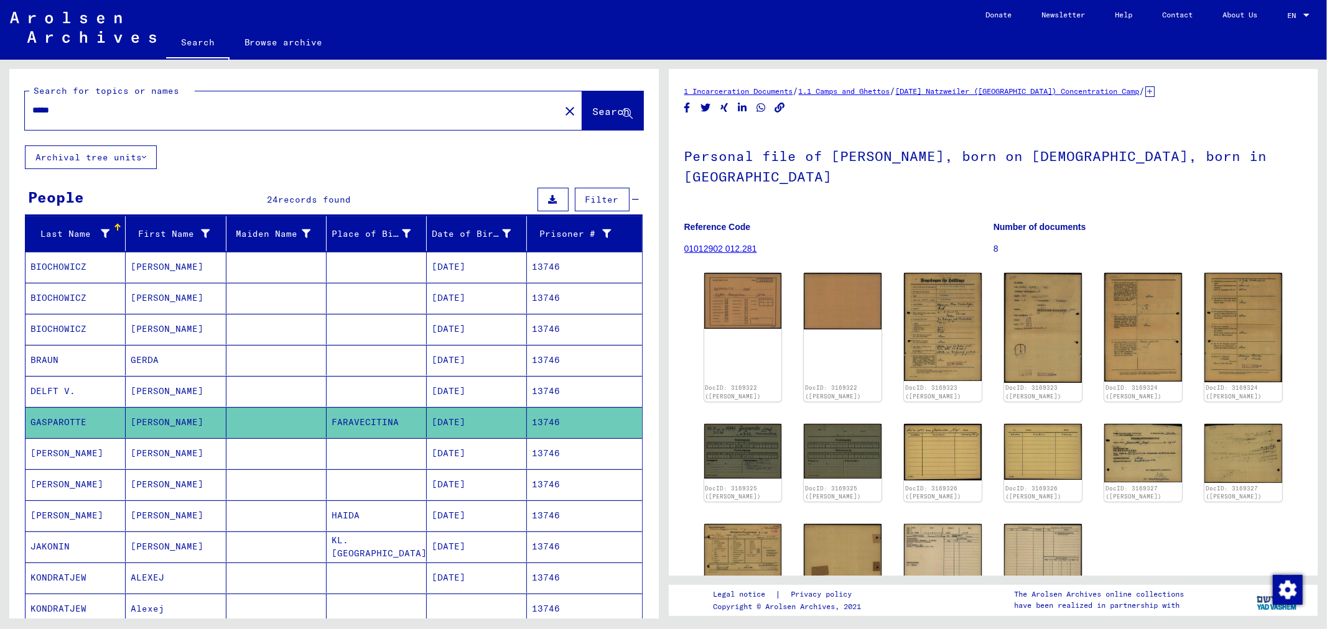
click at [452, 456] on mat-cell "07/04/1897" at bounding box center [477, 453] width 100 height 30
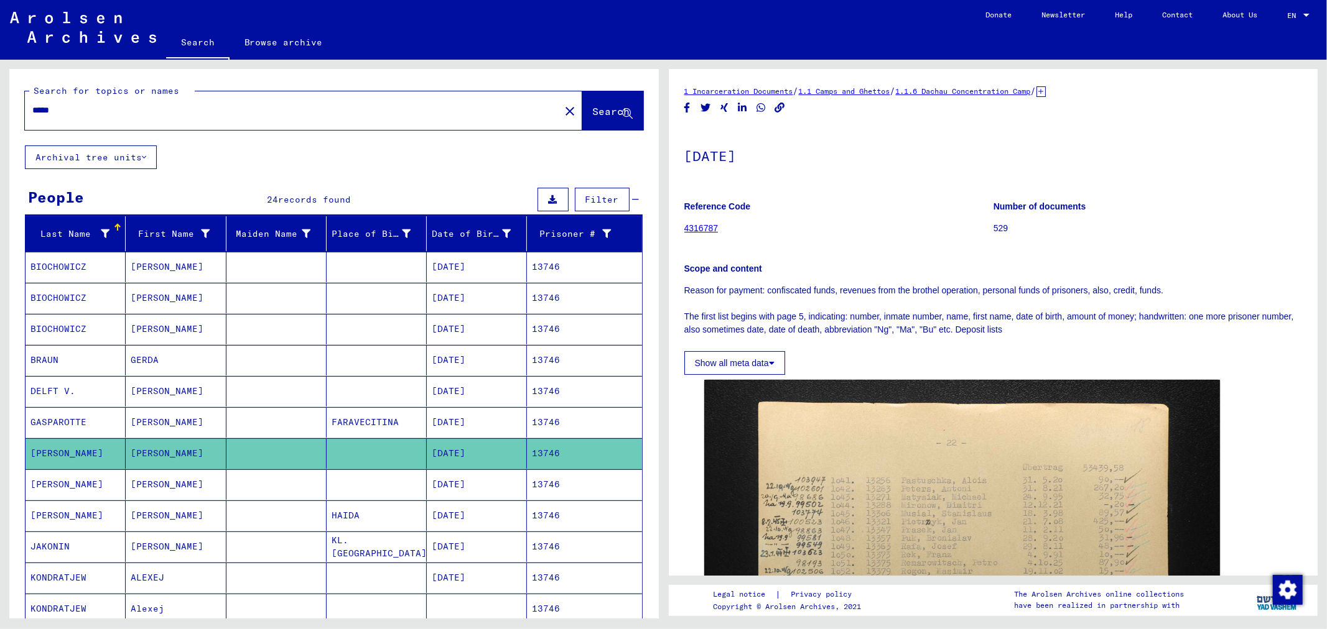
click at [154, 112] on input "*****" at bounding box center [292, 110] width 520 height 13
type input "*"
type input "*****"
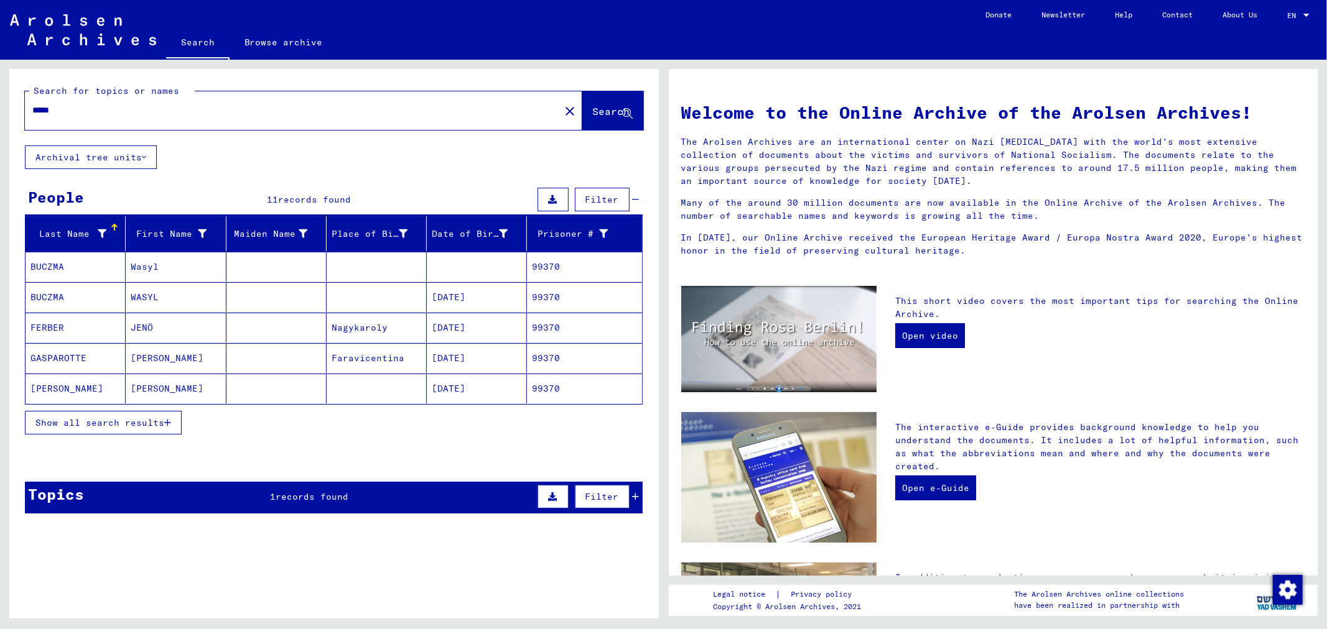
click at [165, 424] on icon "button" at bounding box center [167, 423] width 7 height 9
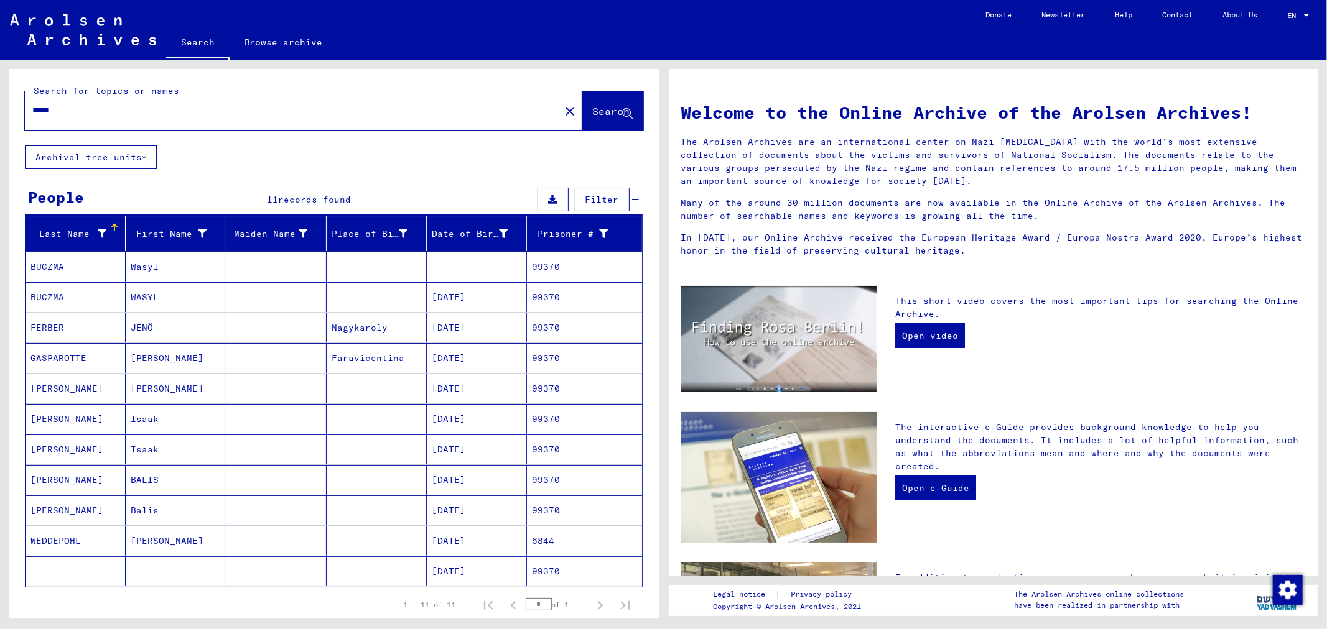
click at [556, 386] on mat-cell "99370" at bounding box center [584, 389] width 114 height 30
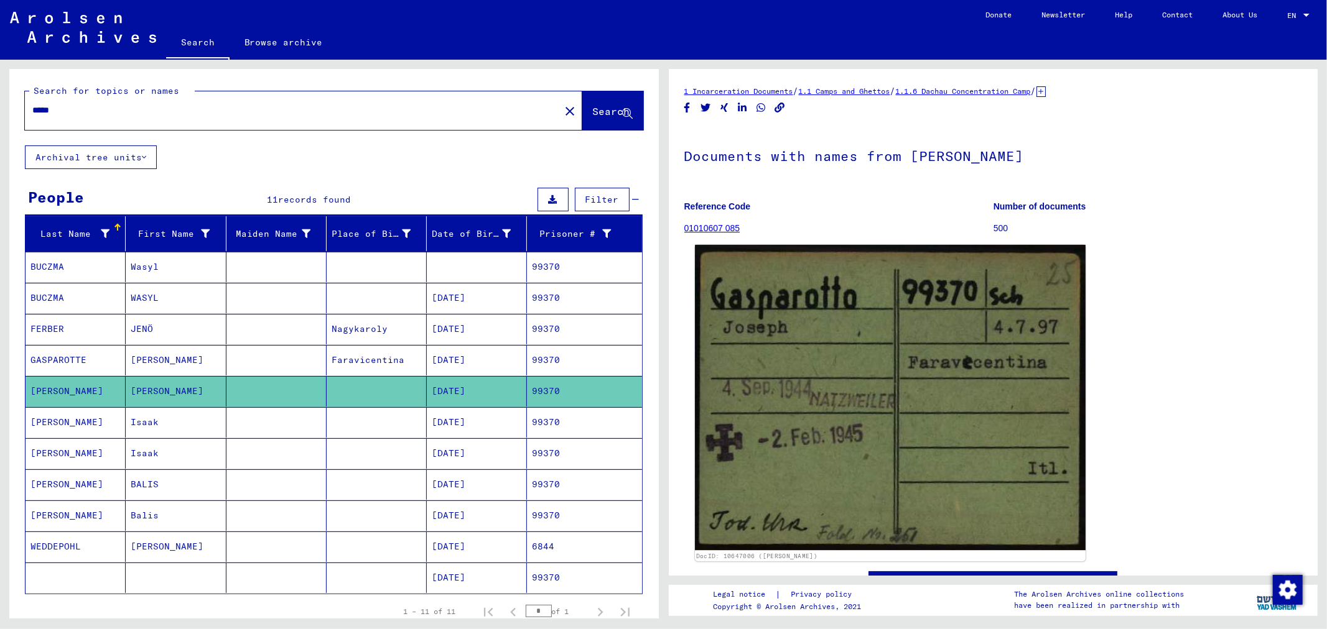
click at [866, 368] on img at bounding box center [890, 398] width 391 height 306
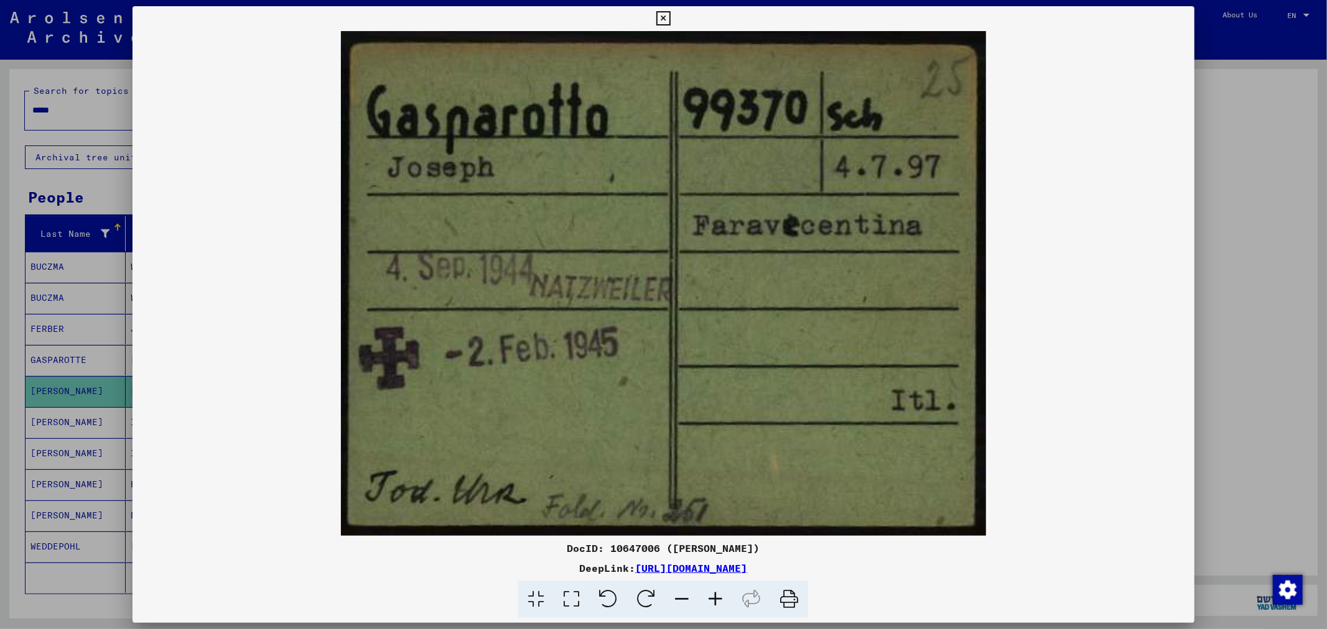
click at [570, 595] on icon at bounding box center [571, 600] width 35 height 38
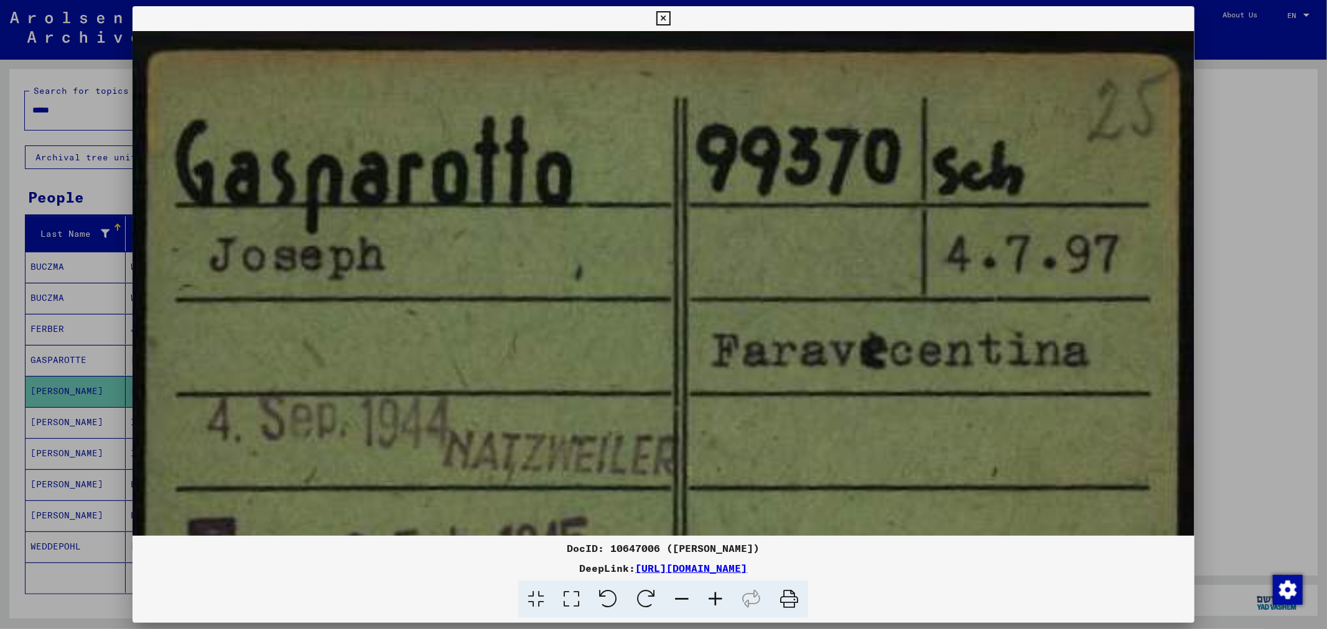
click at [1277, 118] on div at bounding box center [663, 314] width 1327 height 629
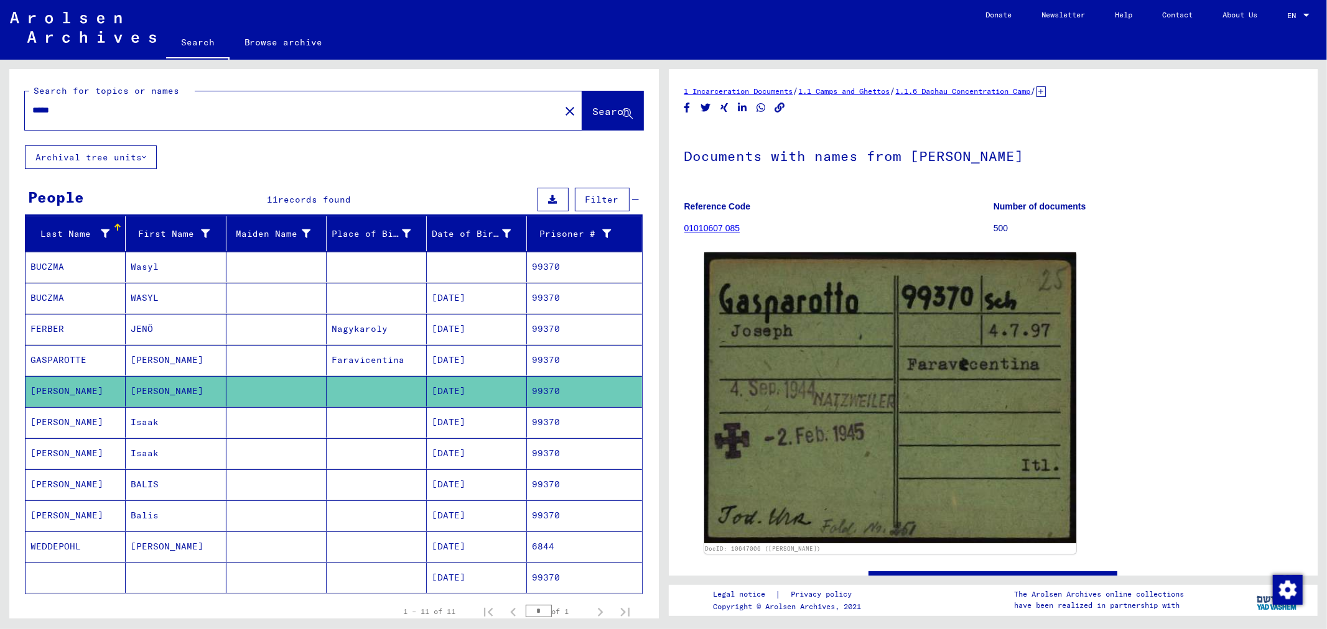
click at [587, 356] on mat-cell "99370" at bounding box center [584, 360] width 114 height 30
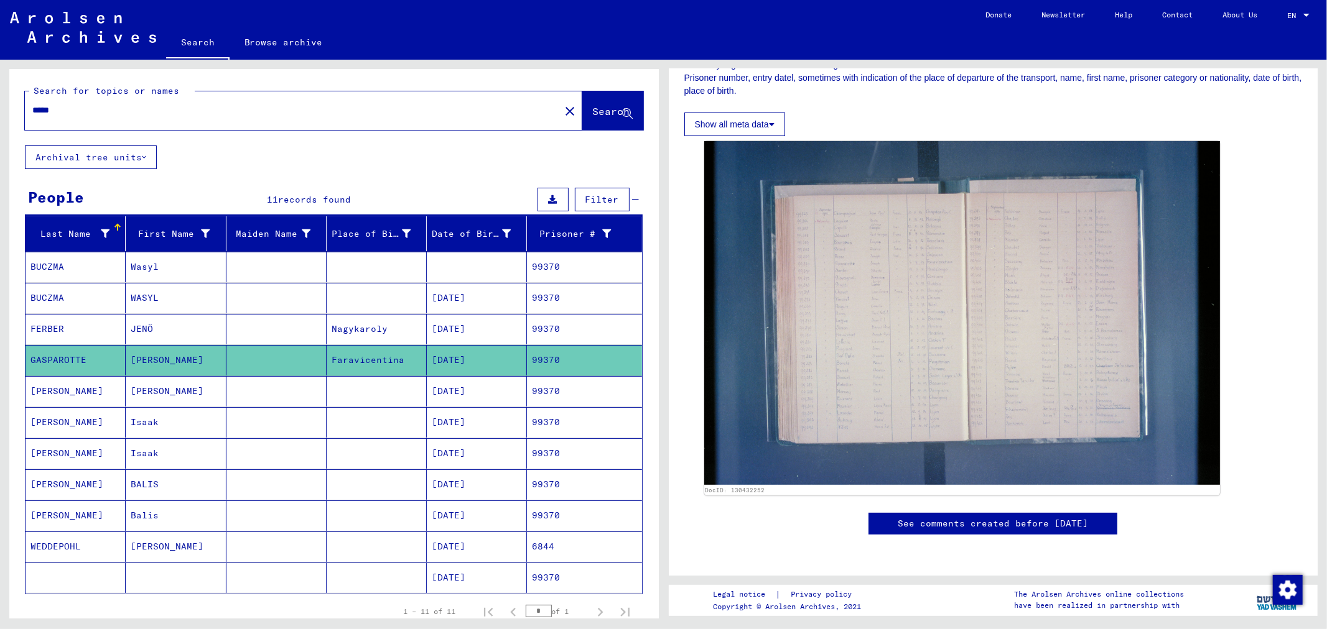
scroll to position [345, 0]
